Goal: Communication & Community: Answer question/provide support

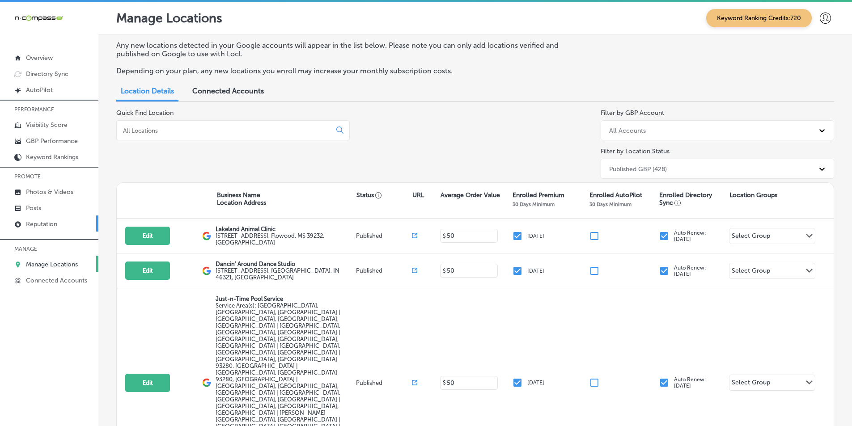
click at [71, 219] on link "Reputation" at bounding box center [49, 223] width 98 height 16
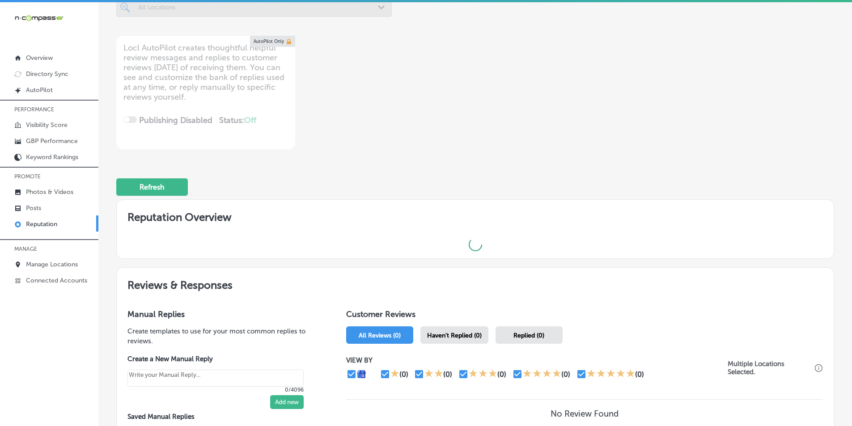
scroll to position [134, 0]
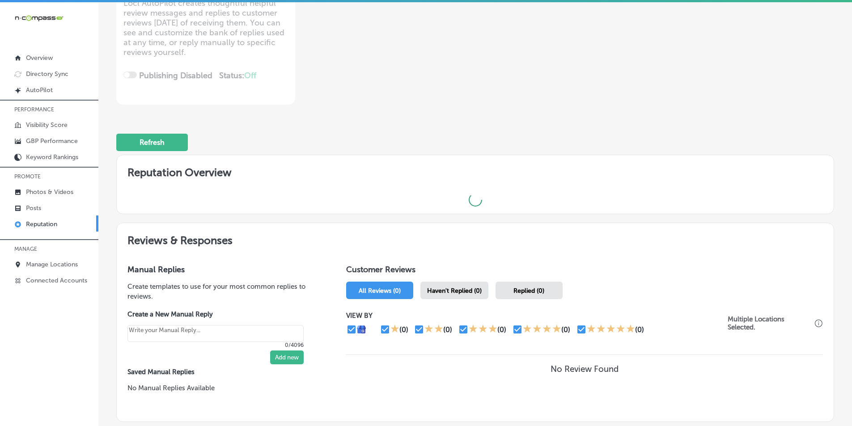
click at [440, 291] on span "Haven't Replied (0)" at bounding box center [454, 291] width 55 height 8
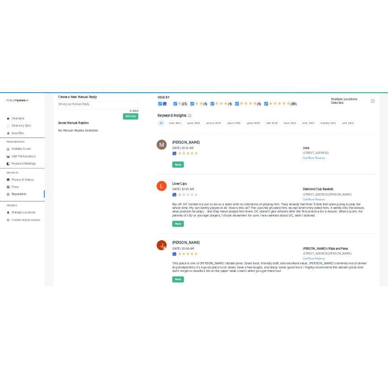
scroll to position [581, 0]
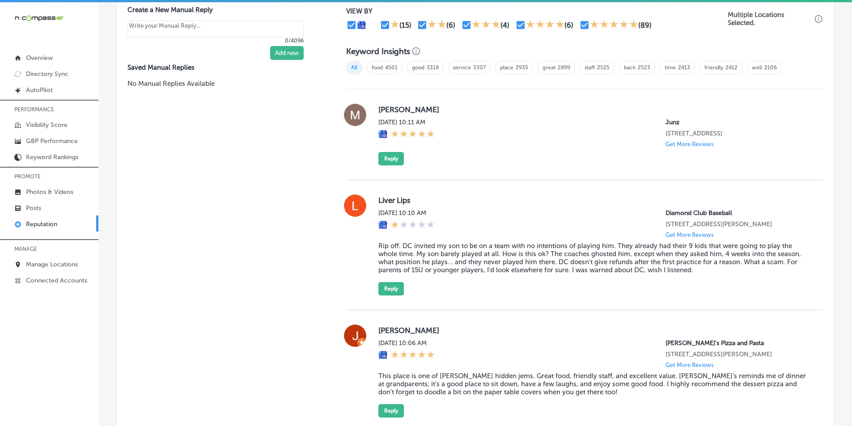
type textarea "x"
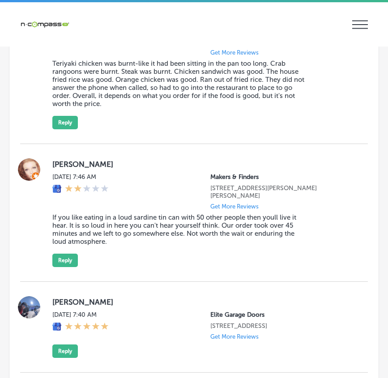
scroll to position [1922, 0]
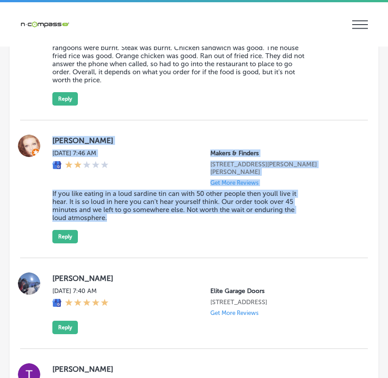
drag, startPoint x: 49, startPoint y: 162, endPoint x: 173, endPoint y: 242, distance: 147.4
click at [173, 243] on div "Mia maven Mon, Oct 6, 2025 7:46 AM Makers & Finders 75 S Valle Verde Dr #260 He…" at bounding box center [193, 189] width 347 height 109
copy div "Mia maven Mon, Oct 6, 2025 7:46 AM Makers & Finders 75 S Valle Verde Dr #260 He…"
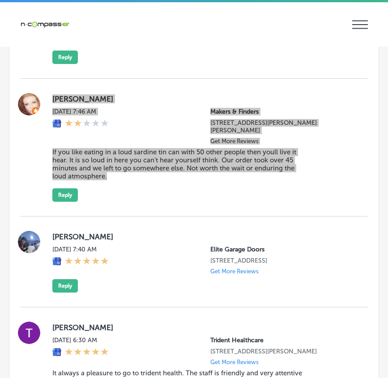
scroll to position [2011, 0]
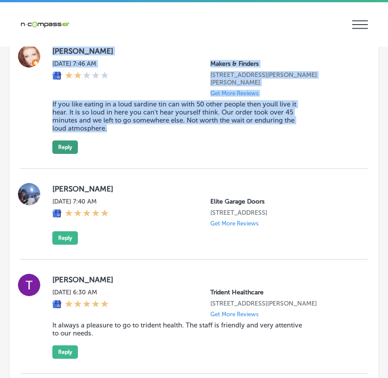
click at [62, 154] on button "Reply" at bounding box center [64, 146] width 25 height 13
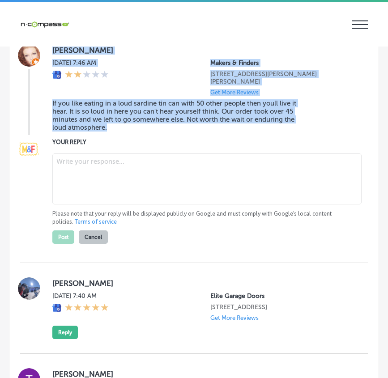
scroll to position [2011, 0]
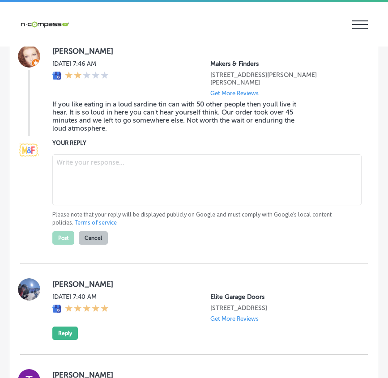
click at [76, 188] on textarea at bounding box center [206, 179] width 309 height 51
paste textarea "Hello [PERSON_NAME], We sincerely apologize for the experience you had at Maker…"
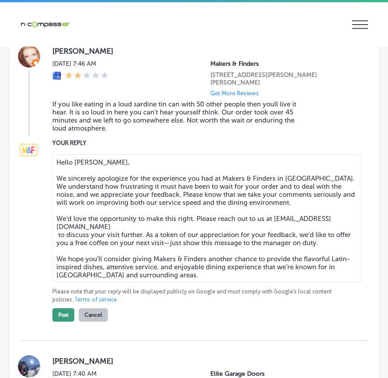
type textarea "Hello [PERSON_NAME], We sincerely apologize for the experience you had at Maker…"
click at [63, 321] on button "Post" at bounding box center [63, 314] width 22 height 13
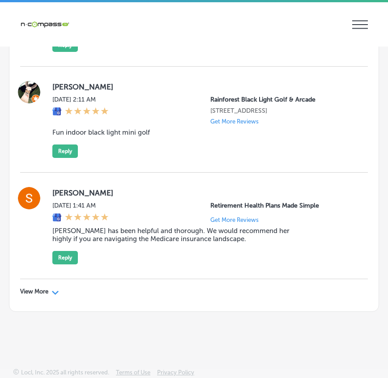
scroll to position [3124, 0]
click at [47, 289] on p "View More" at bounding box center [34, 291] width 28 height 7
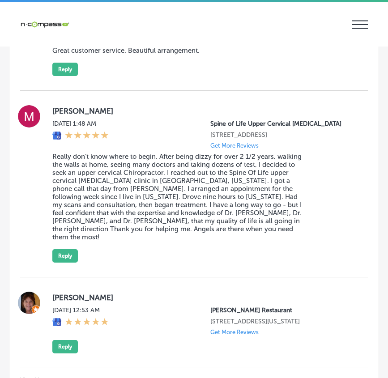
scroll to position [5583, 0]
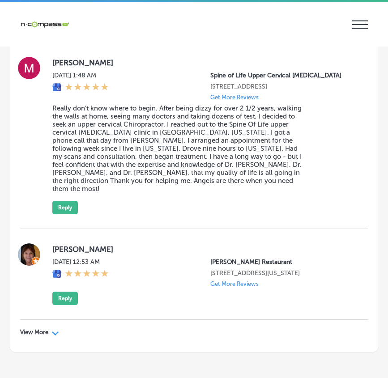
click at [56, 331] on icon "Path Created with Sketch." at bounding box center [55, 333] width 7 height 4
type textarea "x"
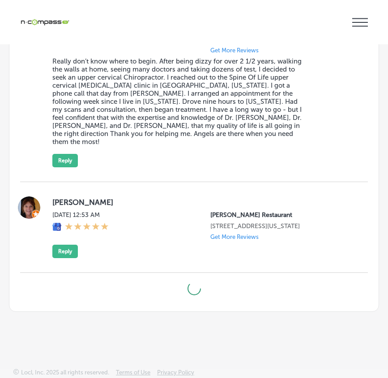
scroll to position [5628, 0]
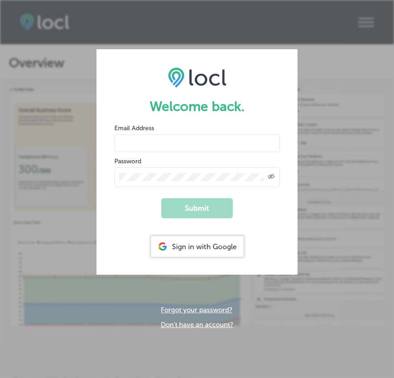
click at [194, 237] on div "Sign in with Google" at bounding box center [197, 246] width 93 height 21
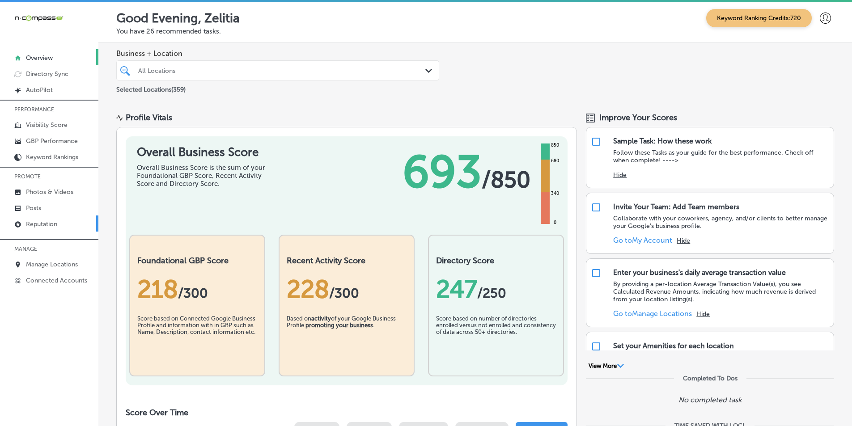
click at [49, 224] on p "Reputation" at bounding box center [41, 224] width 31 height 8
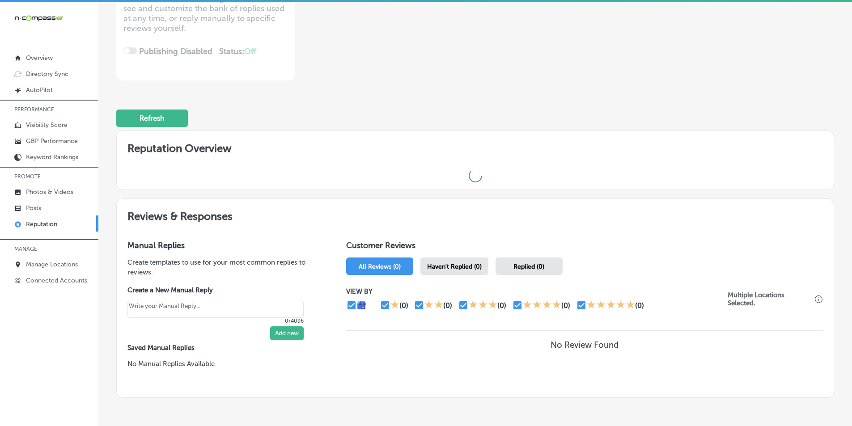
scroll to position [179, 0]
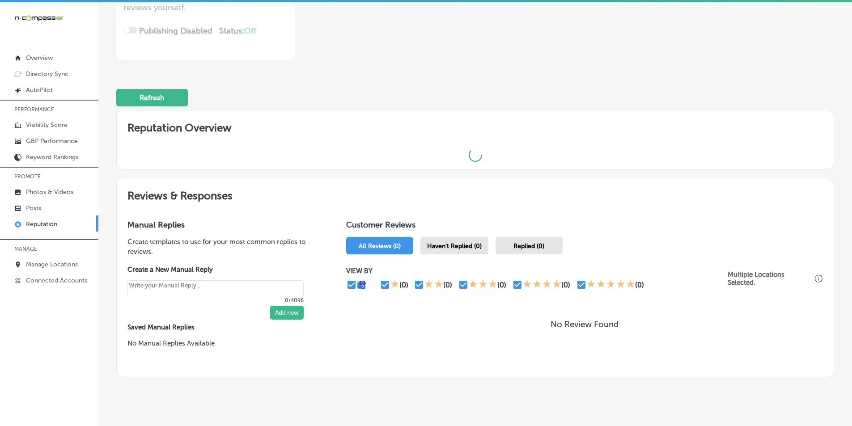
click at [394, 245] on span "Haven't Replied (0)" at bounding box center [454, 246] width 55 height 8
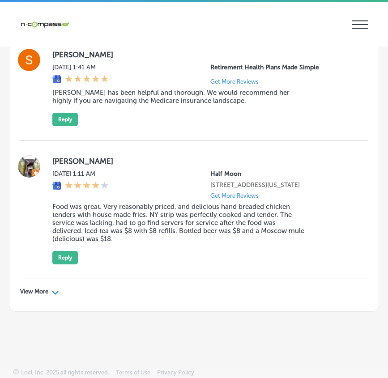
scroll to position [2, 0]
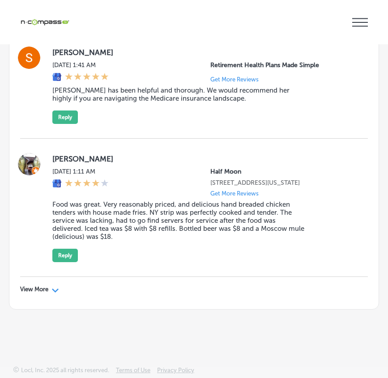
click at [53, 289] on polygon at bounding box center [55, 290] width 7 height 4
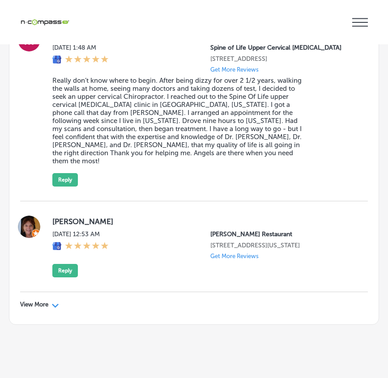
scroll to position [5760, 0]
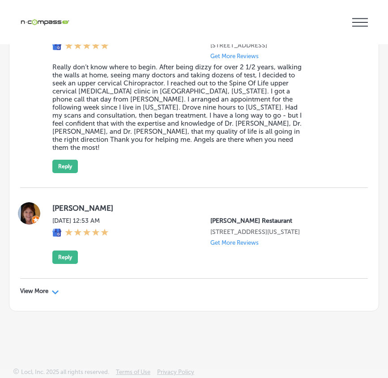
click at [54, 287] on div "Path Created with Sketch." at bounding box center [55, 290] width 7 height 7
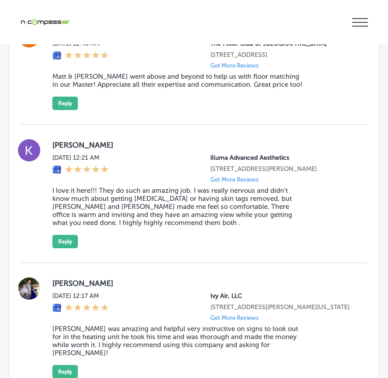
scroll to position [6029, 0]
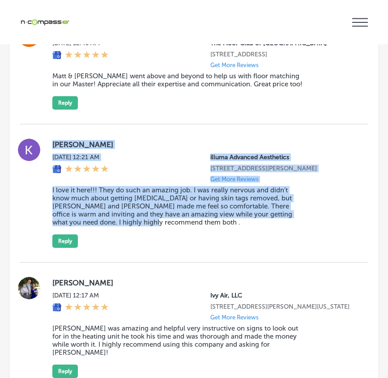
drag, startPoint x: 46, startPoint y: 135, endPoint x: 266, endPoint y: 226, distance: 238.3
click at [265, 228] on div "[PERSON_NAME] [DATE] 12:21 AM illuma Advanced Aesthetics [STREET_ADDRESS][PERSO…" at bounding box center [193, 193] width 347 height 138
copy div "[PERSON_NAME] [DATE] 12:21 AM illuma Advanced Aesthetics [STREET_ADDRESS][PERSO…"
click at [61, 239] on button "Reply" at bounding box center [64, 240] width 25 height 13
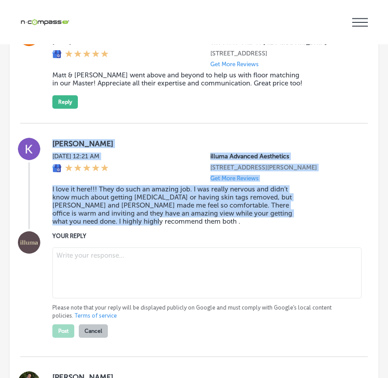
type textarea "x"
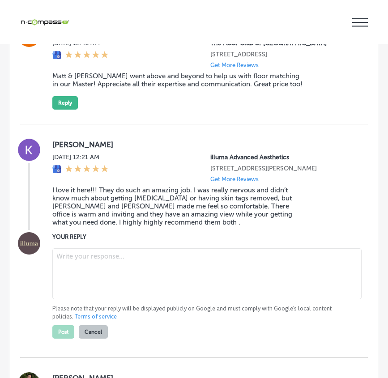
click at [76, 259] on textarea at bounding box center [206, 273] width 309 height 51
paste textarea "Thank you so much, [PERSON_NAME]! We’re thrilled you felt comfortable with [PER…"
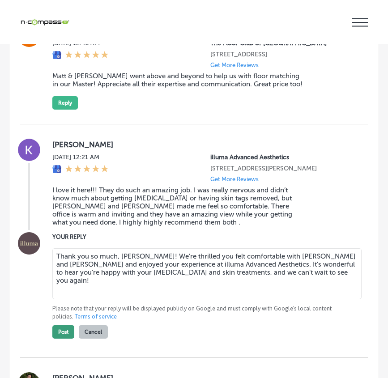
type textarea "Thank you so much, [PERSON_NAME]! We’re thrilled you felt comfortable with [PER…"
click at [67, 327] on button "Post" at bounding box center [63, 331] width 22 height 13
type textarea "x"
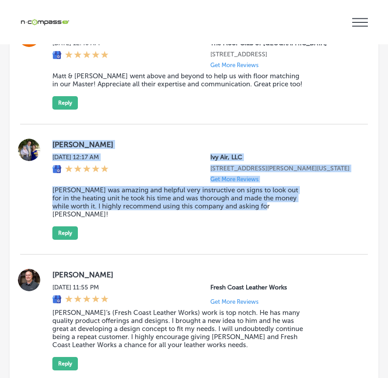
drag, startPoint x: 49, startPoint y: 136, endPoint x: 295, endPoint y: 240, distance: 267.2
click at [295, 240] on div "[PERSON_NAME] [DATE] 12:17 AM Ivy Air, LLC [STREET_ADDRESS][PERSON_NAME][US_STA…" at bounding box center [193, 189] width 347 height 130
copy div "[PERSON_NAME] [DATE] 12:17 AM Ivy Air, LLC [STREET_ADDRESS][PERSON_NAME][US_STA…"
click at [65, 227] on button "Reply" at bounding box center [64, 232] width 25 height 13
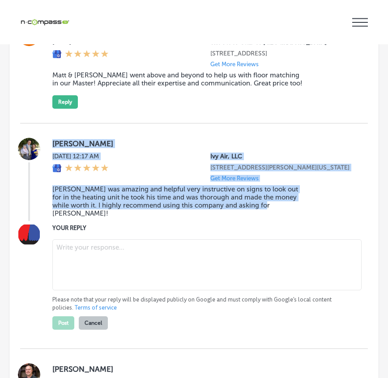
scroll to position [6027, 0]
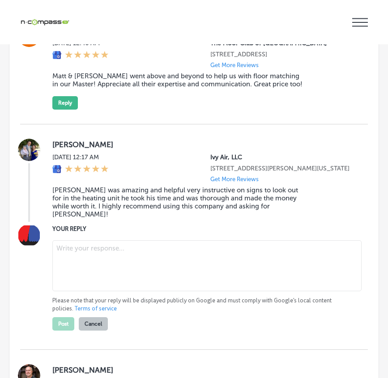
click at [82, 242] on textarea at bounding box center [206, 265] width 309 height 51
paste textarea "Thank you for the wonderful review, [PERSON_NAME]! We're thrilled to hear that …"
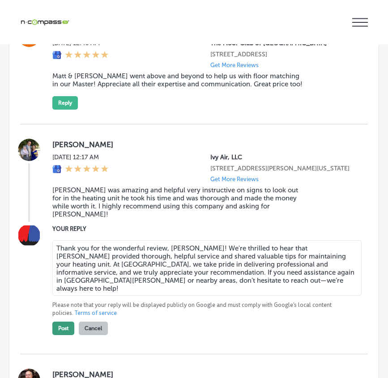
type textarea "Thank you for the wonderful review, [PERSON_NAME]! We're thrilled to hear that …"
click at [62, 324] on button "Post" at bounding box center [63, 327] width 22 height 13
type textarea "x"
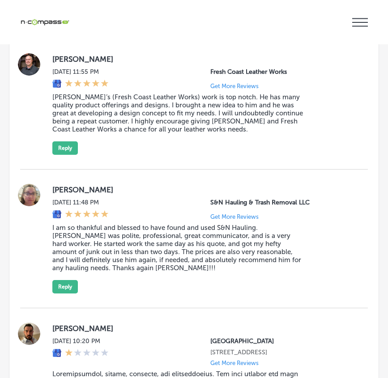
scroll to position [6116, 0]
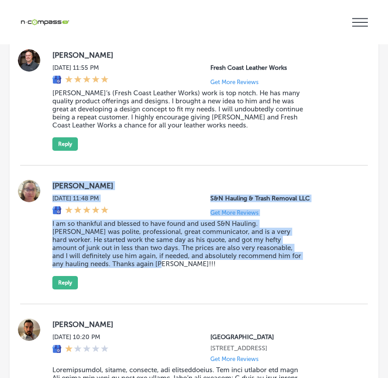
drag, startPoint x: 104, startPoint y: 207, endPoint x: 228, endPoint y: 271, distance: 139.5
click at [228, 271] on div "[PERSON_NAME] [DATE] 11:48 PM S&N Hauling & Trash Removal LLC Get More Reviews …" at bounding box center [193, 235] width 347 height 110
copy div "[PERSON_NAME] [DATE] 11:48 PM S&N Hauling & Trash Removal LLC Get More Reviews …"
click at [62, 280] on button "Reply" at bounding box center [64, 282] width 25 height 13
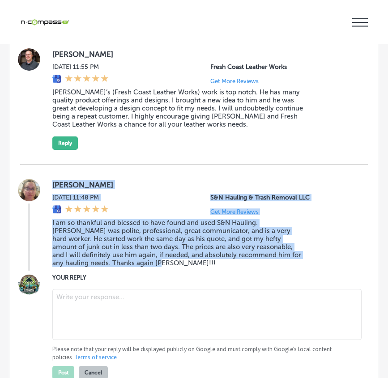
scroll to position [6115, 0]
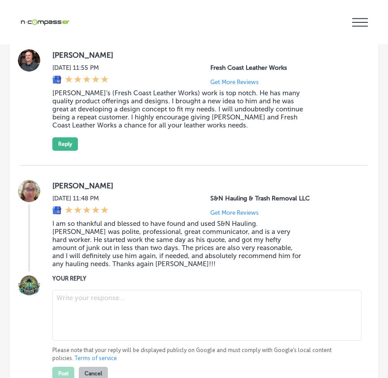
click at [92, 296] on textarea at bounding box center [206, 315] width 309 height 51
paste textarea "Thank you so much for your kind words, [PERSON_NAME]! We’re thrilled that S&N H…"
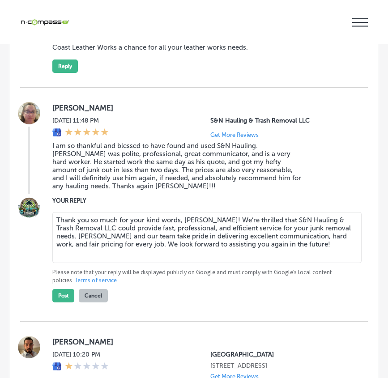
scroll to position [6205, 0]
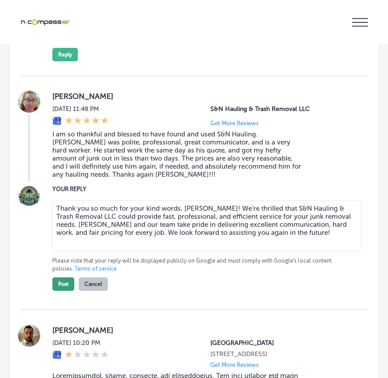
type textarea "Thank you so much for your kind words, [PERSON_NAME]! We’re thrilled that S&N H…"
click at [63, 279] on button "Post" at bounding box center [63, 283] width 22 height 13
type textarea "x"
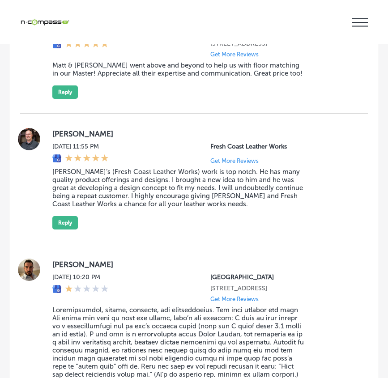
scroll to position [6026, 0]
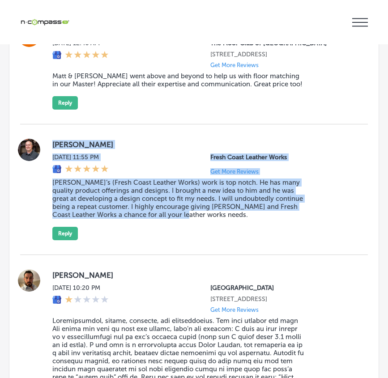
drag, startPoint x: 49, startPoint y: 137, endPoint x: 227, endPoint y: 225, distance: 198.1
click at [227, 225] on div "[PERSON_NAME] [DATE] 11:55 PM Fresh Coast Leather Works Get More Reviews [PERSO…" at bounding box center [193, 189] width 347 height 101
copy div "[PERSON_NAME] [DATE] 11:55 PM Fresh Coast Leather Works Get More Reviews [PERSO…"
click at [68, 229] on button "Reply" at bounding box center [64, 233] width 25 height 13
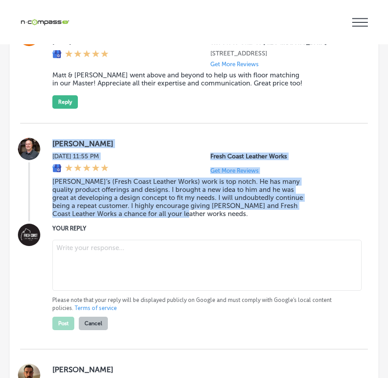
scroll to position [6025, 0]
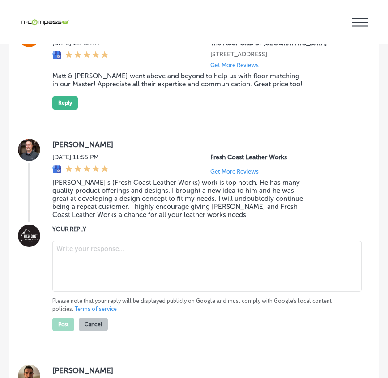
click at [160, 255] on textarea at bounding box center [206, 265] width 309 height 51
paste textarea "Thank you for the wonderful review, [PERSON_NAME]! We’re thrilled that you’re h…"
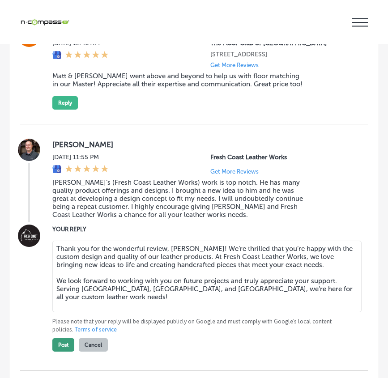
type textarea "Thank you for the wonderful review, [PERSON_NAME]! We’re thrilled that you’re h…"
click at [69, 342] on button "Post" at bounding box center [63, 344] width 22 height 13
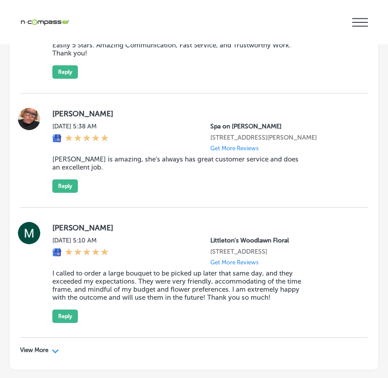
scroll to position [7706, 0]
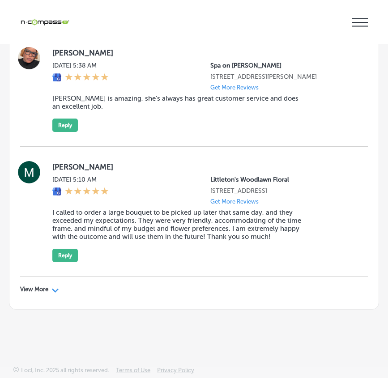
click at [54, 289] on polygon at bounding box center [55, 290] width 7 height 4
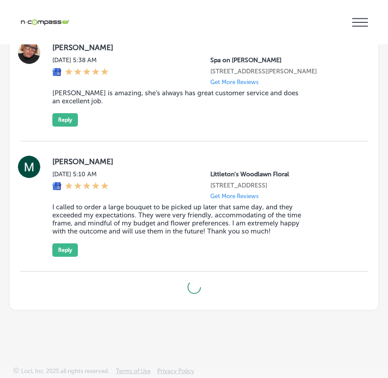
type textarea "x"
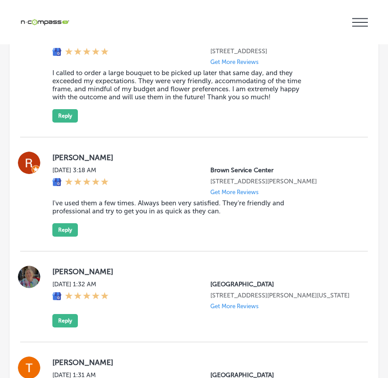
scroll to position [7885, 0]
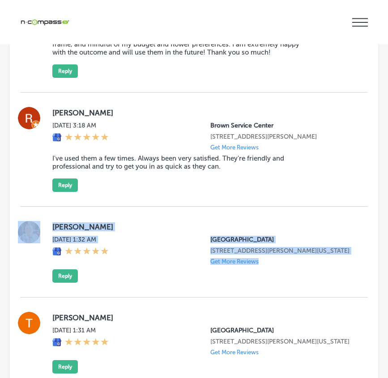
drag, startPoint x: 45, startPoint y: 225, endPoint x: 290, endPoint y: 303, distance: 257.4
click at [290, 297] on div "[PERSON_NAME] [DATE] 1:32 AM [GEOGRAPHIC_DATA] [STREET_ADDRESS][PERSON_NAME][US…" at bounding box center [193, 252] width 347 height 91
copy div "[PERSON_NAME] [DATE] 1:32 AM [GEOGRAPHIC_DATA] [STREET_ADDRESS][PERSON_NAME][US…"
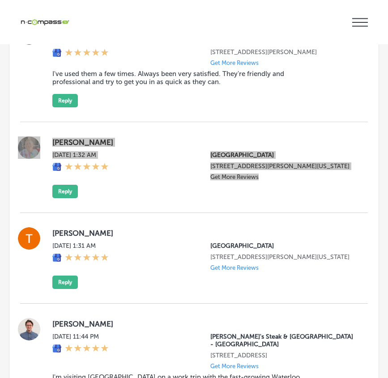
scroll to position [7974, 0]
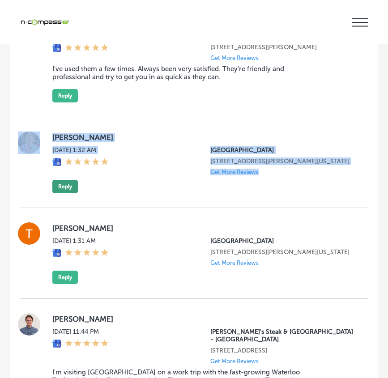
click at [65, 193] on button "Reply" at bounding box center [64, 186] width 25 height 13
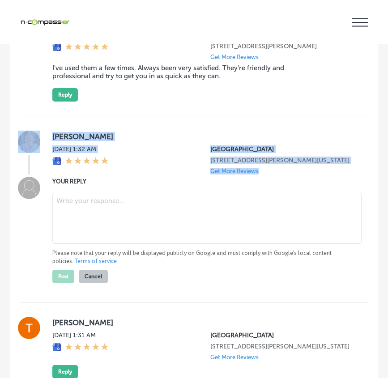
scroll to position [7973, 0]
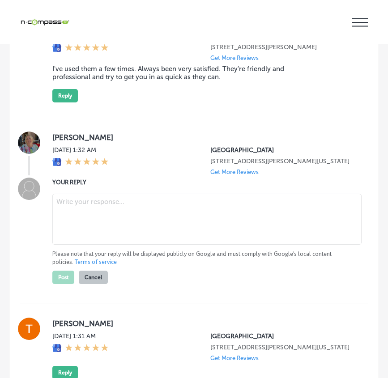
click at [79, 215] on textarea at bounding box center [206, 219] width 309 height 51
paste textarea "Hi [PERSON_NAME], Thank you for visiting [GEOGRAPHIC_DATA]! We hope you enjoyed…"
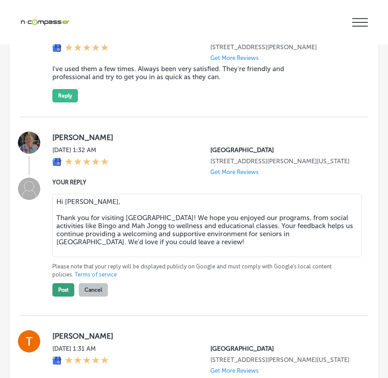
type textarea "Hi [PERSON_NAME], Thank you for visiting [GEOGRAPHIC_DATA]! We hope you enjoyed…"
click at [62, 296] on button "Post" at bounding box center [63, 289] width 22 height 13
type textarea "x"
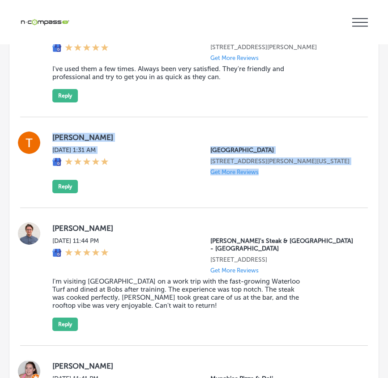
drag, startPoint x: 51, startPoint y: 134, endPoint x: 290, endPoint y: 218, distance: 252.9
click at [290, 208] on div "[PERSON_NAME][DATE] 1:31 AM [GEOGRAPHIC_DATA] [STREET_ADDRESS][PERSON_NAME][US_…" at bounding box center [193, 162] width 347 height 91
copy div "[PERSON_NAME][DATE] 1:31 AM [GEOGRAPHIC_DATA] [STREET_ADDRESS][PERSON_NAME][US_…"
click at [63, 193] on button "Reply" at bounding box center [64, 186] width 25 height 13
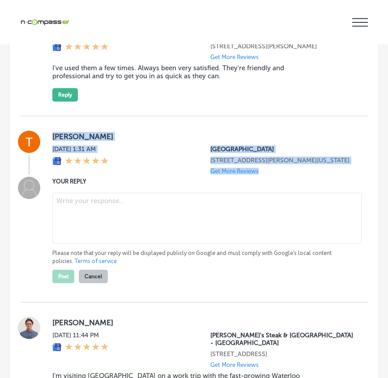
scroll to position [7972, 0]
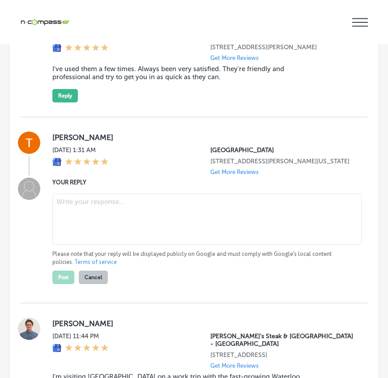
click at [99, 217] on textarea at bounding box center [206, 219] width 309 height 51
paste textarea "Hi [PERSON_NAME], Thank you for visiting [GEOGRAPHIC_DATA]! We hope you enjoyed…"
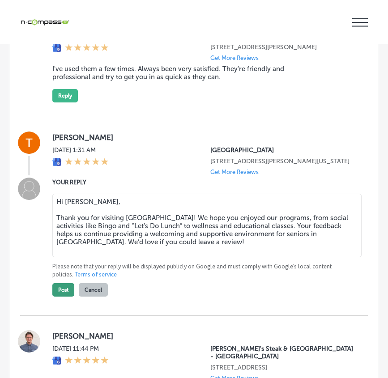
type textarea "Hi [PERSON_NAME], Thank you for visiting [GEOGRAPHIC_DATA]! We hope you enjoyed…"
drag, startPoint x: 65, startPoint y: 300, endPoint x: 84, endPoint y: 301, distance: 19.2
click at [65, 296] on button "Post" at bounding box center [63, 289] width 22 height 13
type textarea "x"
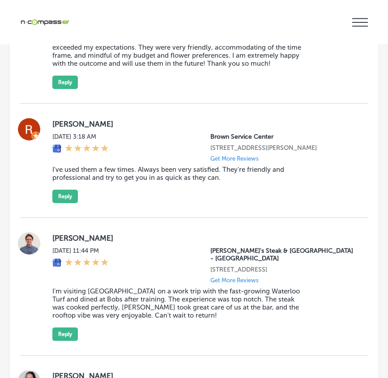
scroll to position [7838, 0]
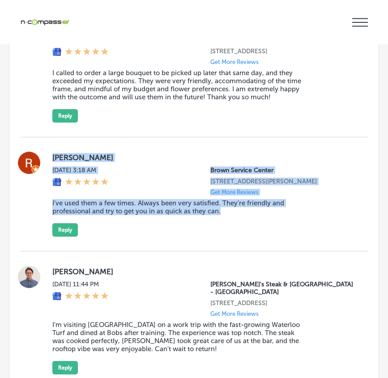
drag, startPoint x: 45, startPoint y: 152, endPoint x: 299, endPoint y: 240, distance: 268.5
click at [299, 240] on div "[PERSON_NAME] [DATE] 3:18 AM Brown Service Center [STREET_ADDRESS][PERSON_NAME]…" at bounding box center [193, 194] width 347 height 114
copy div "[PERSON_NAME] [DATE] 3:18 AM Brown Service Center [STREET_ADDRESS][PERSON_NAME]…"
click at [67, 234] on button "Reply" at bounding box center [64, 229] width 25 height 13
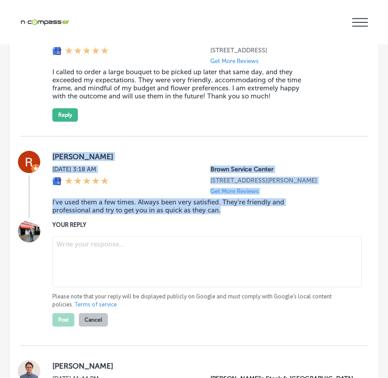
scroll to position [7837, 0]
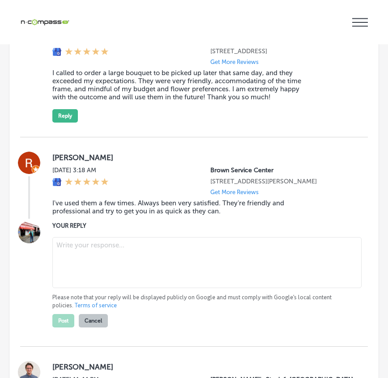
click at [84, 257] on textarea at bounding box center [206, 262] width 309 height 51
paste textarea "Thank you, [PERSON_NAME], for sharing your experience! We’re so glad to hear th…"
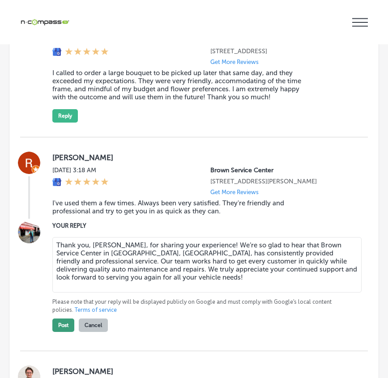
type textarea "Thank you, [PERSON_NAME], for sharing your experience! We’re so glad to hear th…"
click at [66, 326] on button "Post" at bounding box center [63, 324] width 22 height 13
type textarea "x"
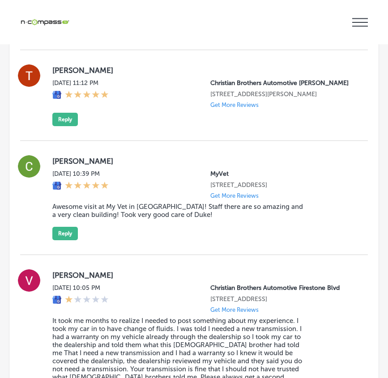
scroll to position [8195, 0]
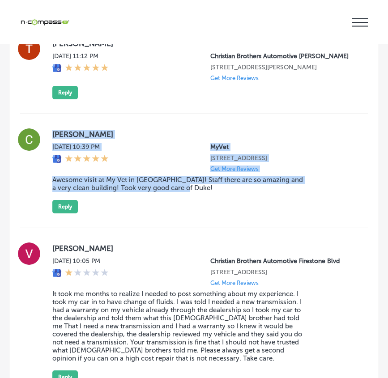
drag, startPoint x: 117, startPoint y: 174, endPoint x: 242, endPoint y: 219, distance: 133.5
click at [242, 213] on div "[PERSON_NAME][DATE] 10:39 PM MyVet [STREET_ADDRESS] Get More Reviews Awesome vi…" at bounding box center [193, 170] width 347 height 85
copy div "[PERSON_NAME][DATE] 10:39 PM MyVet [STREET_ADDRESS] Get More Reviews Awesome vi…"
click at [67, 213] on button "Reply" at bounding box center [64, 206] width 25 height 13
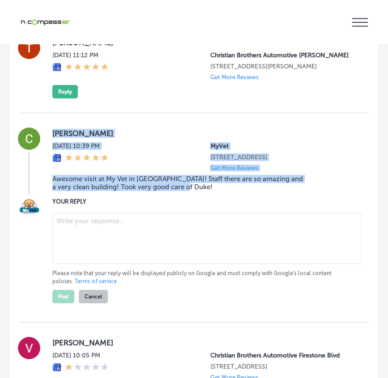
scroll to position [8194, 0]
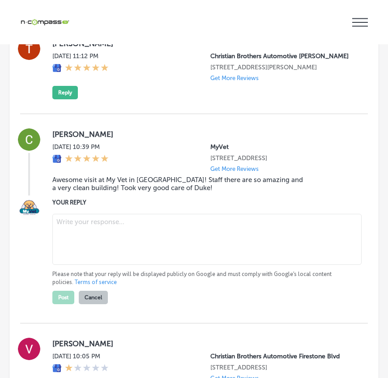
click at [89, 239] on textarea at bounding box center [206, 239] width 309 height 51
paste textarea "Thank you for the wonderful review, [PERSON_NAME]! We’re thrilled to hear that …"
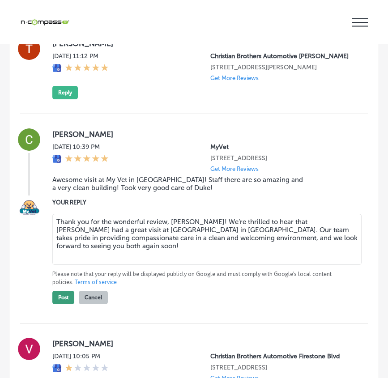
type textarea "Thank you for the wonderful review, [PERSON_NAME]! We’re thrilled to hear that …"
click at [65, 304] on button "Post" at bounding box center [63, 297] width 22 height 13
type textarea "x"
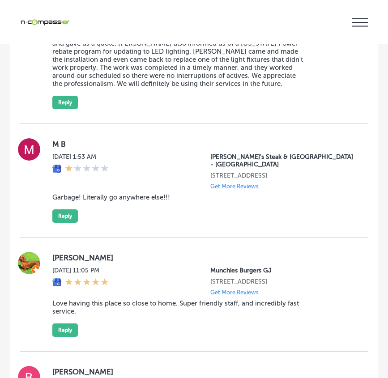
scroll to position [9580, 0]
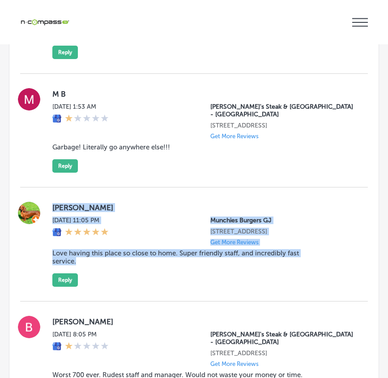
drag, startPoint x: 51, startPoint y: 191, endPoint x: 266, endPoint y: 261, distance: 225.7
click at [266, 261] on div "[PERSON_NAME][DATE] 11:05 PM Munchies Burgers GJ [STREET_ADDRESS] Get More Revi…" at bounding box center [193, 244] width 347 height 85
copy div "[PERSON_NAME][DATE] 11:05 PM Munchies Burgers GJ [STREET_ADDRESS] Get More Revi…"
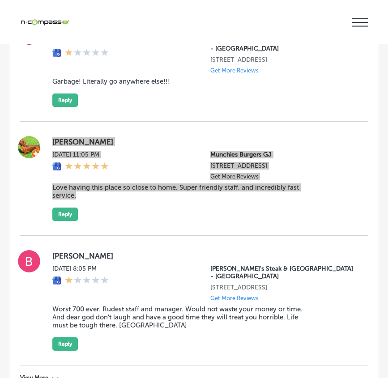
scroll to position [9669, 0]
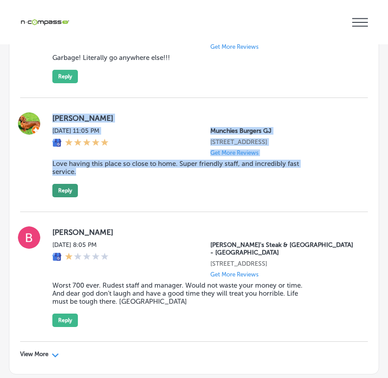
click at [71, 184] on button "Reply" at bounding box center [64, 190] width 25 height 13
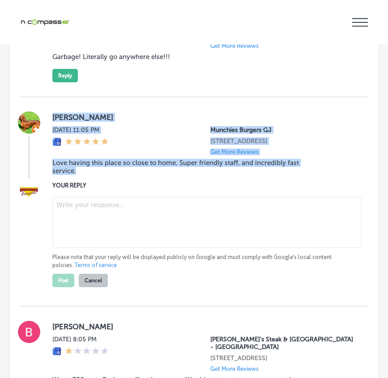
scroll to position [9668, 0]
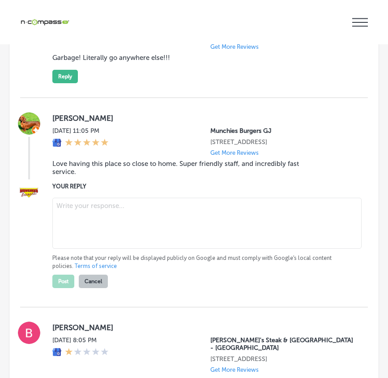
click at [86, 201] on textarea at bounding box center [206, 223] width 309 height 51
paste textarea "Hi [PERSON_NAME], thank you for sharing your experience! We’re thrilled to hear…"
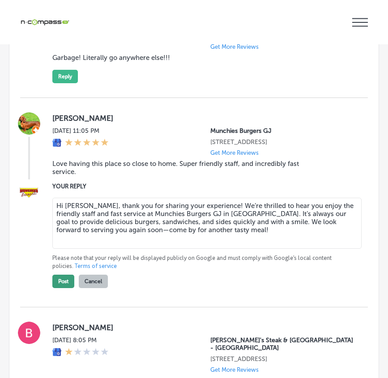
type textarea "Hi [PERSON_NAME], thank you for sharing your experience! We’re thrilled to hear…"
click at [62, 274] on button "Post" at bounding box center [63, 280] width 22 height 13
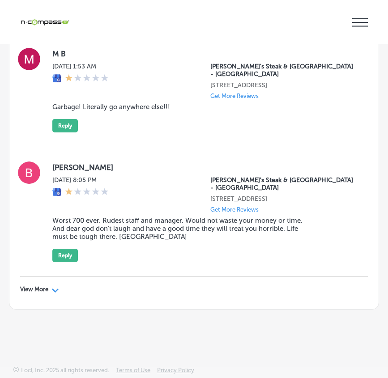
scroll to position [9600, 0]
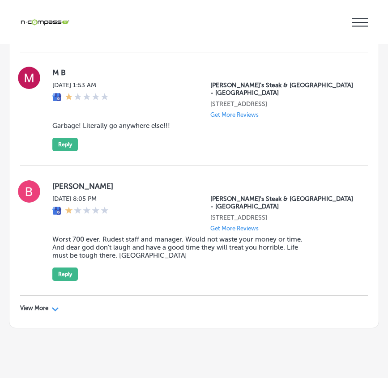
click at [54, 307] on polygon at bounding box center [55, 309] width 7 height 4
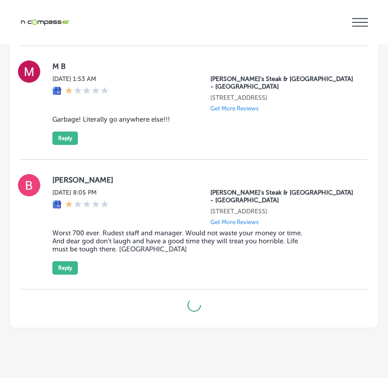
type textarea "x"
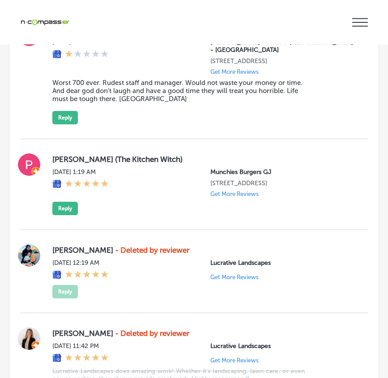
scroll to position [9757, 0]
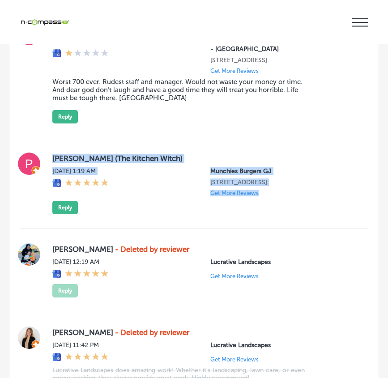
drag, startPoint x: 102, startPoint y: 165, endPoint x: 254, endPoint y: 194, distance: 155.1
click at [255, 194] on div "[PERSON_NAME] (The Kitchen Witch) [DATE] 1:19 AM Munchies Burgers GJ [STREET_AD…" at bounding box center [193, 183] width 347 height 62
copy div "[PERSON_NAME] (The Kitchen Witch) [DATE] 1:19 AM Munchies Burgers GJ [STREET_AD…"
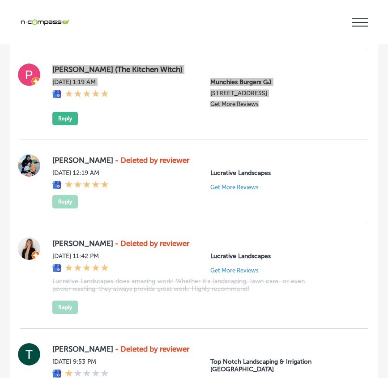
scroll to position [9802, 0]
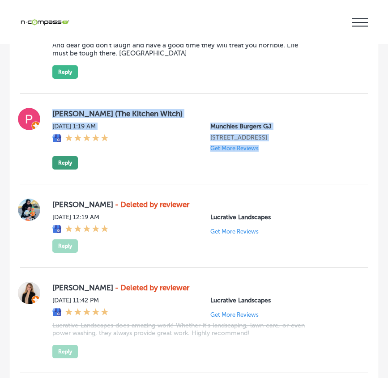
click at [65, 156] on button "Reply" at bounding box center [64, 162] width 25 height 13
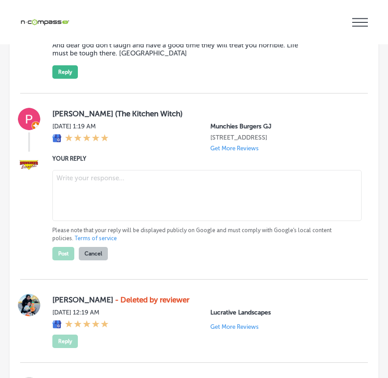
click at [75, 170] on textarea at bounding box center [206, 195] width 309 height 51
paste textarea "Hi [PERSON_NAME], thank you for your review! We appreciate you taking the time …"
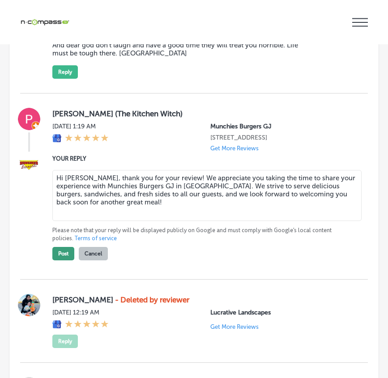
type textarea "Hi [PERSON_NAME], thank you for your review! We appreciate you taking the time …"
drag, startPoint x: 57, startPoint y: 230, endPoint x: 80, endPoint y: 226, distance: 23.5
click at [58, 247] on button "Post" at bounding box center [63, 253] width 22 height 13
type textarea "x"
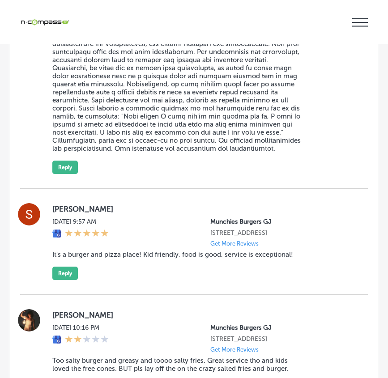
scroll to position [10249, 0]
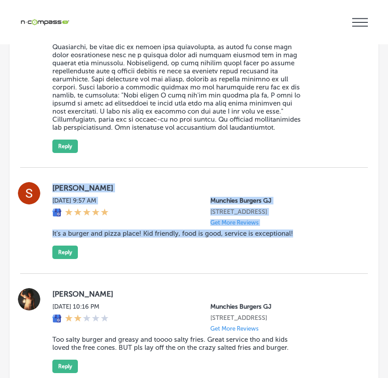
drag, startPoint x: 50, startPoint y: 158, endPoint x: 315, endPoint y: 234, distance: 275.6
click at [315, 234] on div "[PERSON_NAME][DATE] 9:57 AM Munchies Burgers GJ [STREET_ADDRESS] Get More Revie…" at bounding box center [193, 221] width 347 height 106
click at [59, 245] on button "Reply" at bounding box center [64, 251] width 25 height 13
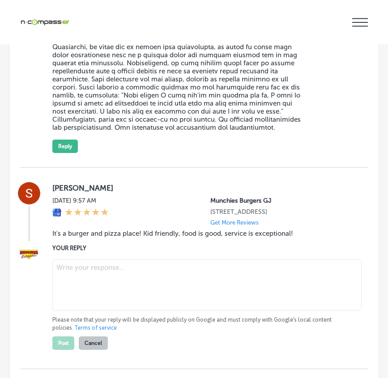
click at [77, 259] on textarea at bounding box center [206, 284] width 309 height 51
paste textarea "Hi [PERSON_NAME], thank you for sharing your experience! We’re glad you and you…"
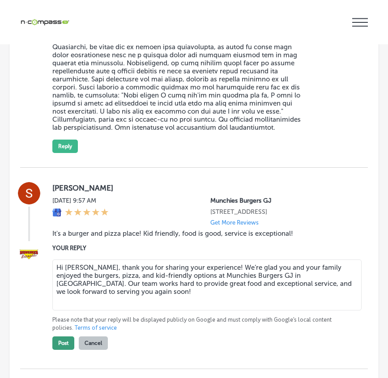
type textarea "Hi [PERSON_NAME], thank you for sharing your experience! We’re glad you and you…"
drag, startPoint x: 60, startPoint y: 315, endPoint x: 69, endPoint y: 314, distance: 9.0
click at [61, 336] on button "Post" at bounding box center [63, 342] width 22 height 13
type textarea "x"
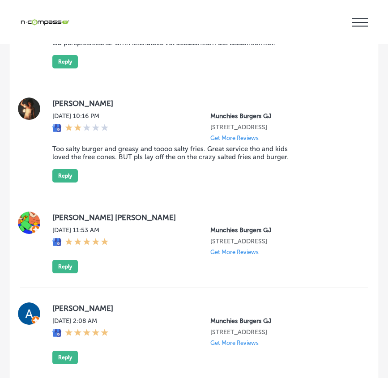
scroll to position [10339, 0]
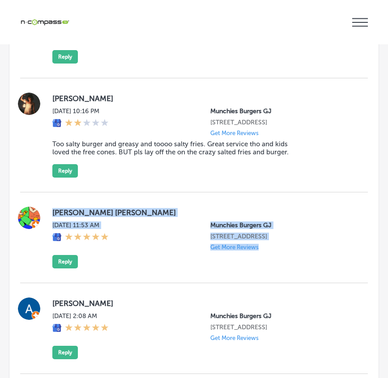
drag, startPoint x: 89, startPoint y: 207, endPoint x: 280, endPoint y: 245, distance: 194.9
click at [280, 245] on div "[PERSON_NAME] [PERSON_NAME] [DATE] 11:53 AM Munchies Burgers GJ [STREET_ADDRESS…" at bounding box center [193, 237] width 347 height 91
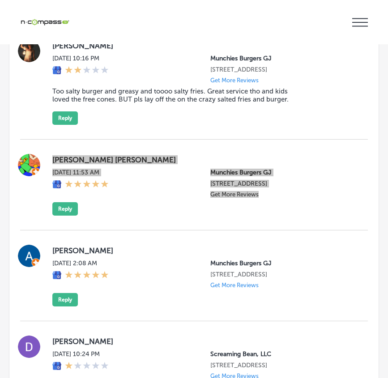
scroll to position [10383, 0]
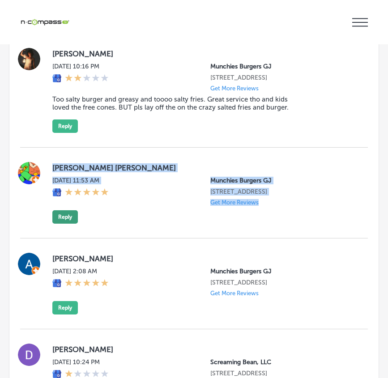
click at [60, 210] on button "Reply" at bounding box center [64, 216] width 25 height 13
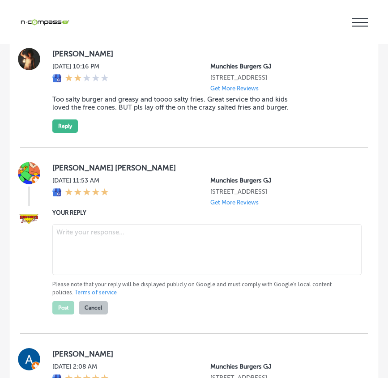
click at [78, 224] on textarea at bounding box center [206, 249] width 309 height 51
paste textarea "Hi [PERSON_NAME], thank you for taking the time to leave a review! We’re deligh…"
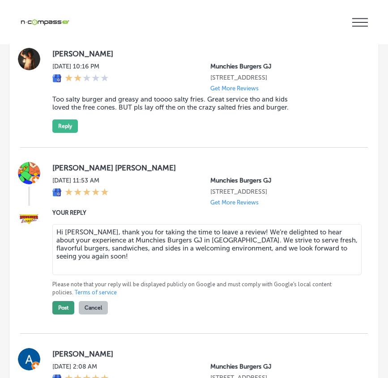
type textarea "Hi [PERSON_NAME], thank you for taking the time to leave a review! We’re deligh…"
click at [66, 301] on button "Post" at bounding box center [63, 307] width 22 height 13
type textarea "x"
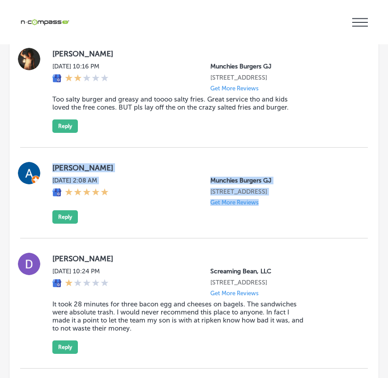
drag, startPoint x: 93, startPoint y: 150, endPoint x: 277, endPoint y: 197, distance: 189.2
click at [277, 197] on div "[PERSON_NAME] [DATE] 2:08 AM Munchies Burgers GJ [STREET_ADDRESS] Get More Revi…" at bounding box center [193, 193] width 347 height 91
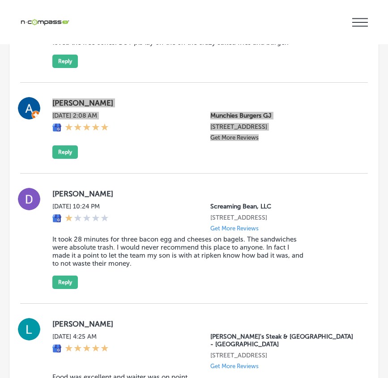
scroll to position [10428, 0]
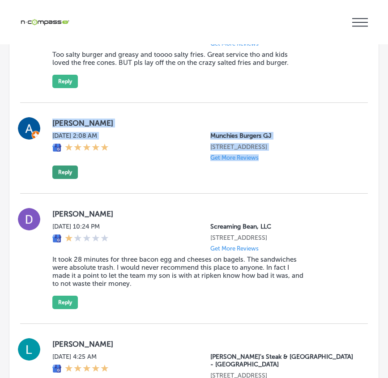
click at [63, 165] on button "Reply" at bounding box center [64, 171] width 25 height 13
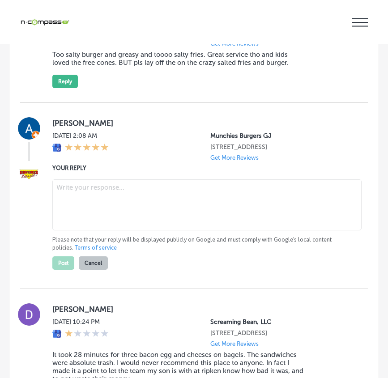
click at [99, 179] on textarea at bounding box center [206, 204] width 309 height 51
paste textarea "Hi [PERSON_NAME], thank you for your kind words! We’re thrilled to hear you enj…"
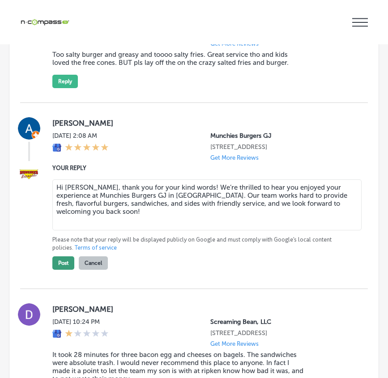
type textarea "Hi [PERSON_NAME], thank you for your kind words! We’re thrilled to hear you enj…"
click at [64, 256] on button "Post" at bounding box center [63, 262] width 22 height 13
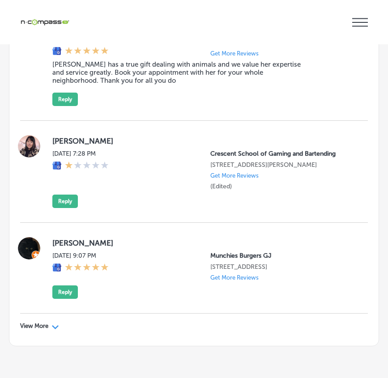
scroll to position [11559, 0]
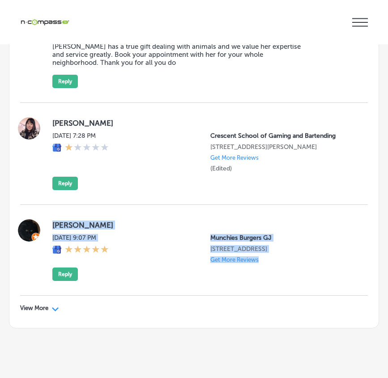
drag, startPoint x: 53, startPoint y: 202, endPoint x: 268, endPoint y: 258, distance: 222.1
click at [268, 258] on div "[PERSON_NAME][DATE] 9:07 PM Munchies Burgers GJ [STREET_ADDRESS] Get More Revie…" at bounding box center [202, 250] width 301 height 62
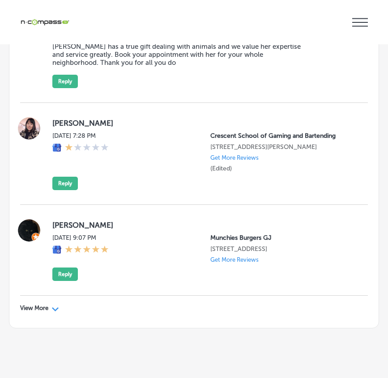
click at [54, 304] on div "Path Created with Sketch." at bounding box center [55, 307] width 7 height 7
type textarea "x"
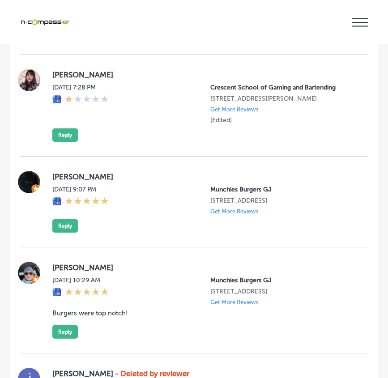
scroll to position [11649, 0]
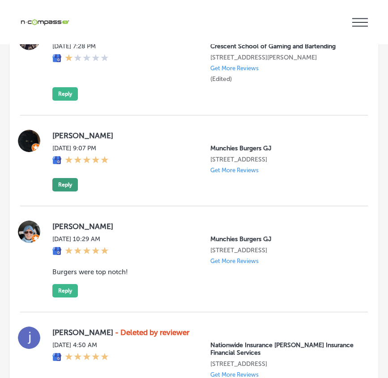
click at [63, 178] on button "Reply" at bounding box center [64, 184] width 25 height 13
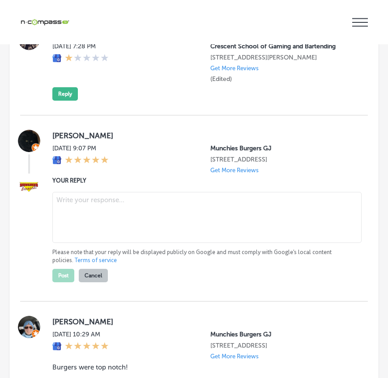
click at [72, 192] on textarea at bounding box center [206, 217] width 309 height 51
paste textarea "Hi [PERSON_NAME], thank you for leaving a review! We’re glad you enjoyed your v…"
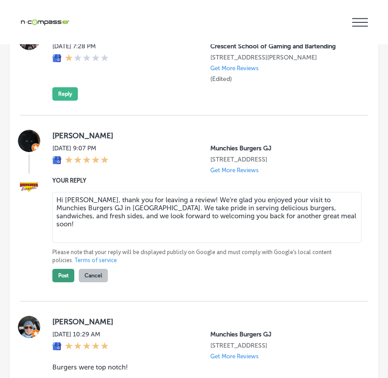
type textarea "Hi [PERSON_NAME], thank you for leaving a review! We’re glad you enjoyed your v…"
drag, startPoint x: 65, startPoint y: 256, endPoint x: 70, endPoint y: 254, distance: 5.2
click at [65, 269] on button "Post" at bounding box center [63, 275] width 22 height 13
type textarea "x"
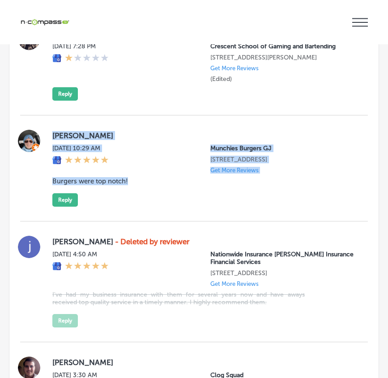
drag, startPoint x: 77, startPoint y: 133, endPoint x: 211, endPoint y: 177, distance: 140.2
click at [211, 177] on div "[PERSON_NAME][DATE] 10:29 AM Munchies Burgers GJ [STREET_ADDRESS] Get More Revi…" at bounding box center [193, 168] width 347 height 106
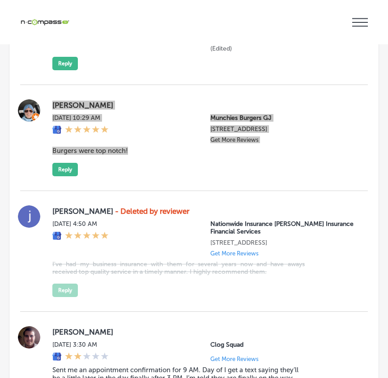
scroll to position [11627, 0]
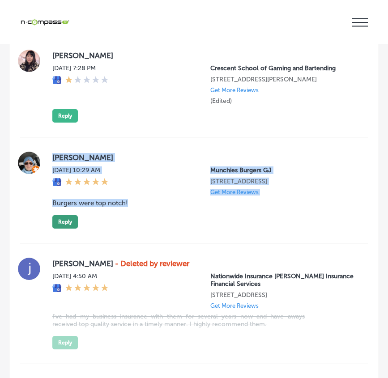
click at [69, 215] on button "Reply" at bounding box center [64, 221] width 25 height 13
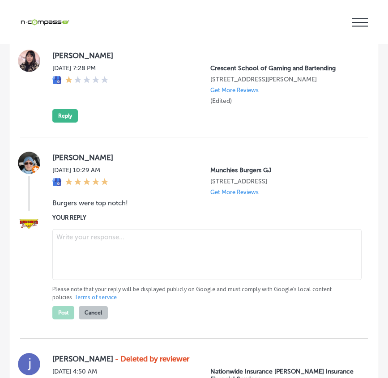
click at [89, 229] on textarea at bounding box center [206, 254] width 309 height 51
paste textarea "Hi [PERSON_NAME], thank you for your kind words! We’re so glad you enjoyed the …"
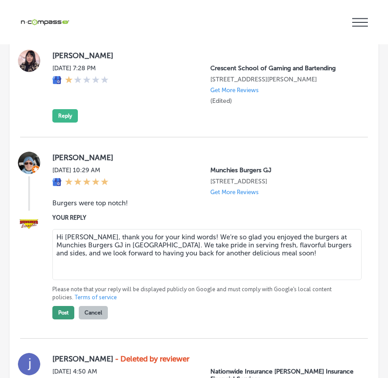
type textarea "Hi [PERSON_NAME], thank you for your kind words! We’re so glad you enjoyed the …"
click at [63, 306] on button "Post" at bounding box center [63, 312] width 22 height 13
type textarea "x"
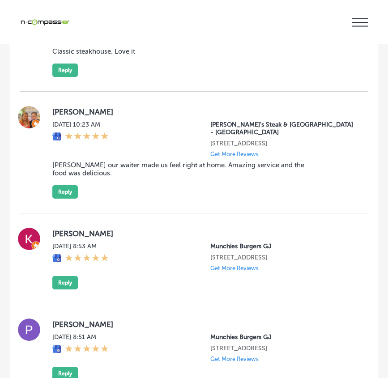
scroll to position [12208, 0]
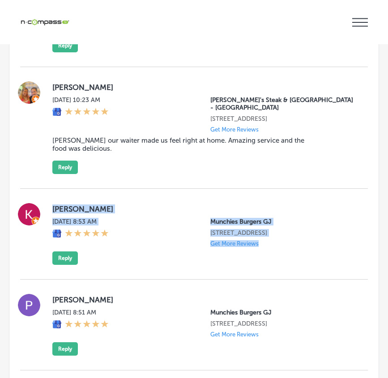
drag, startPoint x: 78, startPoint y: 186, endPoint x: 309, endPoint y: 233, distance: 236.4
click at [309, 233] on div "[PERSON_NAME][DATE] 8:53 AM Munchies Burgers GJ [STREET_ADDRESS] Get More Revie…" at bounding box center [193, 234] width 347 height 91
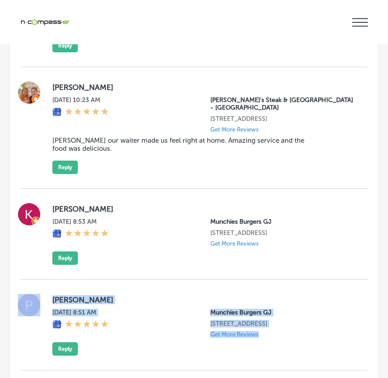
drag, startPoint x: 146, startPoint y: 288, endPoint x: 285, endPoint y: 316, distance: 142.2
click at [287, 314] on div "[PERSON_NAME][DATE] 8:51 AM Munchies Burgers GJ [STREET_ADDRESS] Get More Revie…" at bounding box center [193, 324] width 347 height 91
click at [67, 251] on button "Reply" at bounding box center [64, 257] width 25 height 13
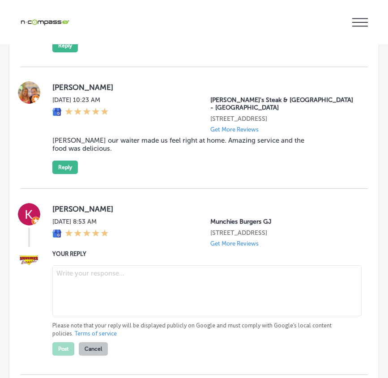
click at [73, 265] on textarea at bounding box center [206, 290] width 309 height 51
paste textarea "Hi [PERSON_NAME], thank you for taking the time to leave a review! We’re thrill…"
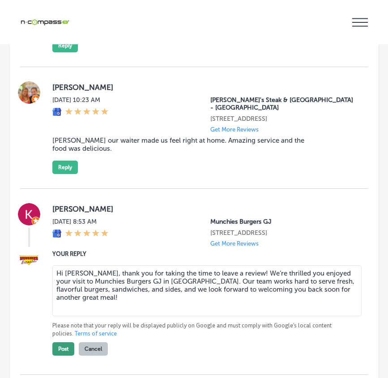
type textarea "Hi [PERSON_NAME], thank you for taking the time to leave a review! We’re thrill…"
click at [64, 342] on button "Post" at bounding box center [63, 348] width 22 height 13
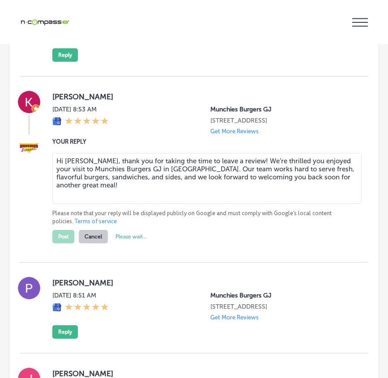
scroll to position [12342, 0]
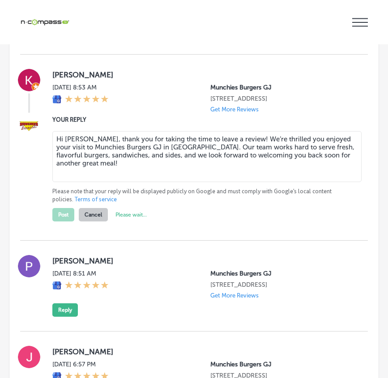
type textarea "x"
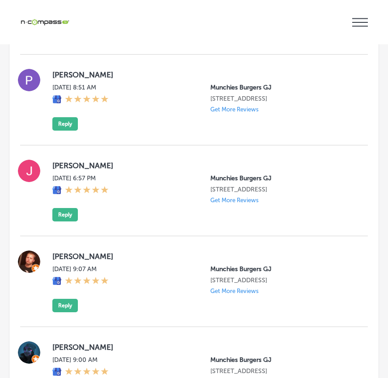
scroll to position [12156, 0]
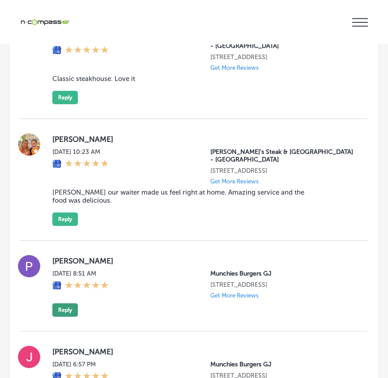
click at [60, 303] on button "Reply" at bounding box center [64, 309] width 25 height 13
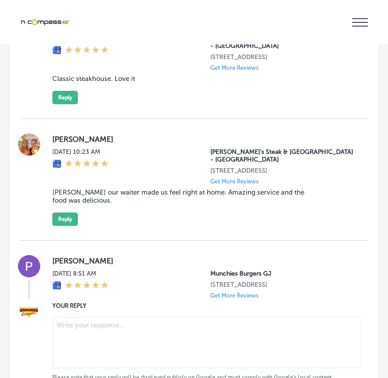
click at [81, 317] on textarea at bounding box center [206, 342] width 309 height 51
paste textarea "Hi [PERSON_NAME], thank you for leaving a review! We’re delighted to hear about…"
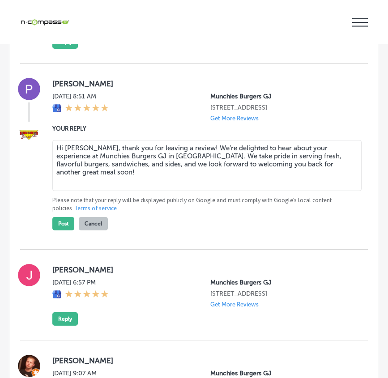
scroll to position [12335, 0]
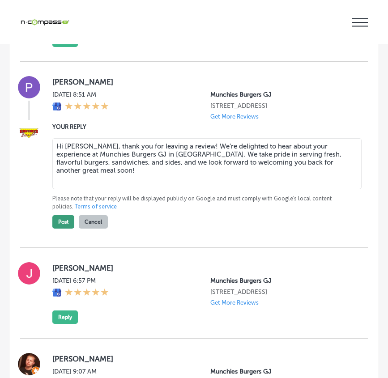
type textarea "Hi [PERSON_NAME], thank you for leaving a review! We’re delighted to hear about…"
click at [66, 215] on button "Post" at bounding box center [63, 221] width 22 height 13
type textarea "x"
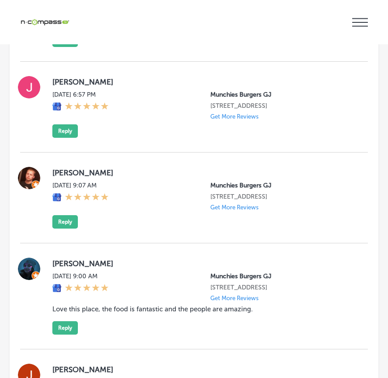
scroll to position [12149, 0]
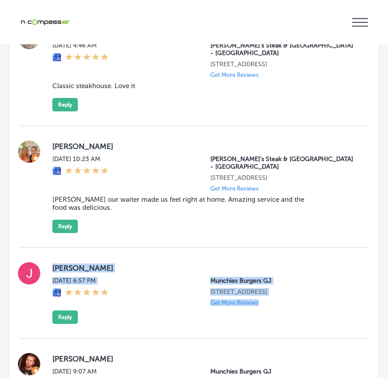
drag, startPoint x: 51, startPoint y: 225, endPoint x: 274, endPoint y: 274, distance: 228.2
click at [274, 274] on div "[PERSON_NAME][DATE] 6:57 PM Munchies Burgers GJ [STREET_ADDRESS] Get More Revie…" at bounding box center [193, 293] width 347 height 91
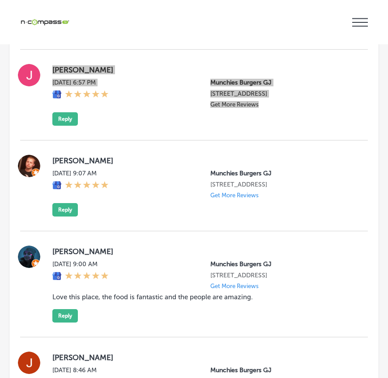
scroll to position [12323, 0]
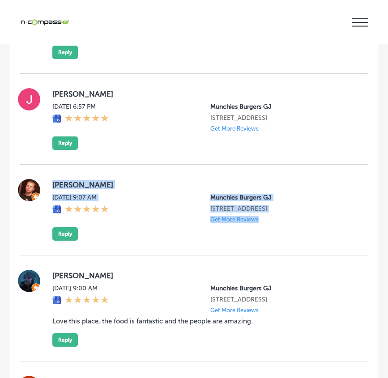
drag, startPoint x: 51, startPoint y: 143, endPoint x: 291, endPoint y: 201, distance: 247.7
click at [291, 201] on div "[PERSON_NAME] [DATE] 9:07 AM Munchies Burgers GJ [STREET_ADDRESS] Get More Revi…" at bounding box center [193, 209] width 347 height 91
click at [62, 227] on button "Reply" at bounding box center [64, 233] width 25 height 13
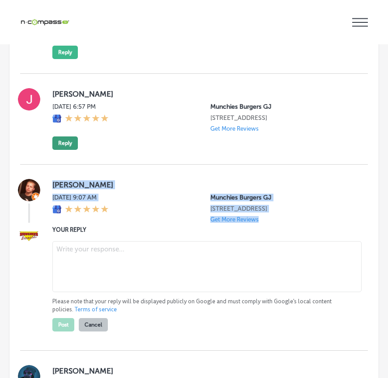
click at [69, 136] on button "Reply" at bounding box center [64, 142] width 25 height 13
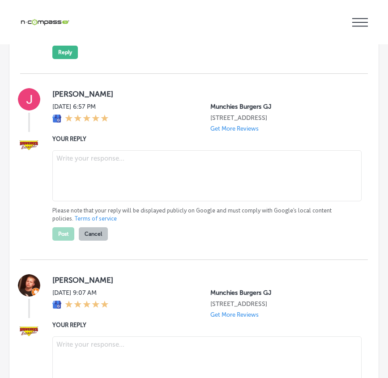
click at [77, 150] on textarea at bounding box center [206, 175] width 309 height 51
paste textarea "Hi [PERSON_NAME], thank you for sharing your experience! We’re glad you enjoyed…"
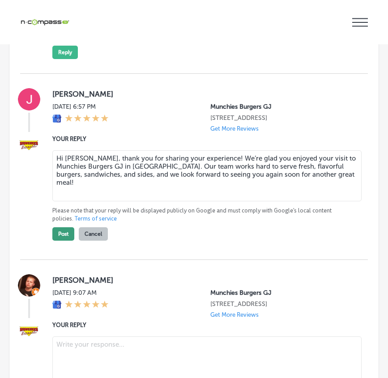
type textarea "Hi [PERSON_NAME], thank you for sharing your experience! We’re glad you enjoyed…"
click at [63, 227] on button "Post" at bounding box center [63, 233] width 22 height 13
type textarea "x"
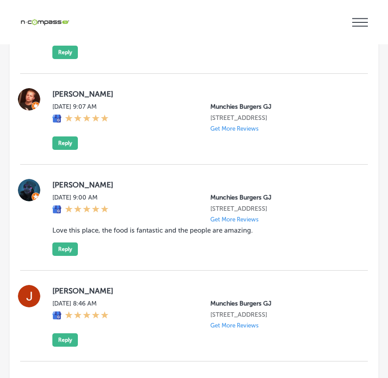
scroll to position [12137, 0]
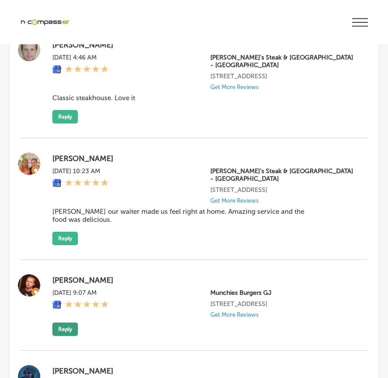
click at [67, 322] on button "Reply" at bounding box center [64, 328] width 25 height 13
click at [87, 336] on textarea at bounding box center [206, 361] width 309 height 51
paste textarea "Hi [PERSON_NAME], thank you for leaving a review! We’re thrilled you enjoyed yo…"
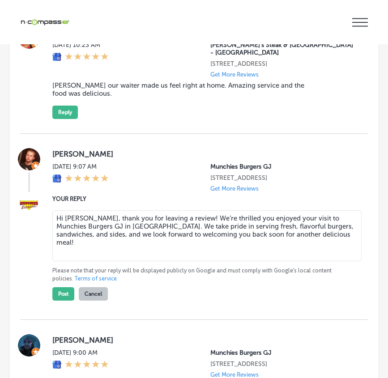
scroll to position [12271, 0]
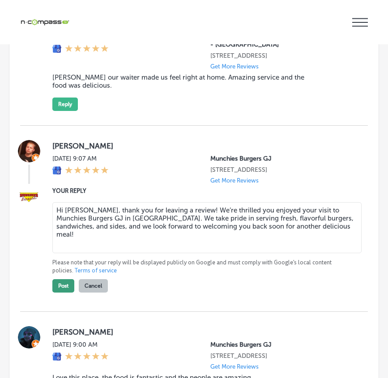
type textarea "Hi [PERSON_NAME], thank you for leaving a review! We’re thrilled you enjoyed yo…"
click at [63, 279] on button "Post" at bounding box center [63, 285] width 22 height 13
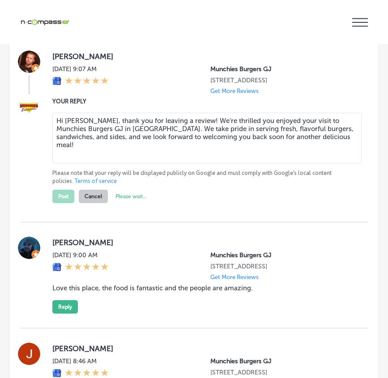
type textarea "x"
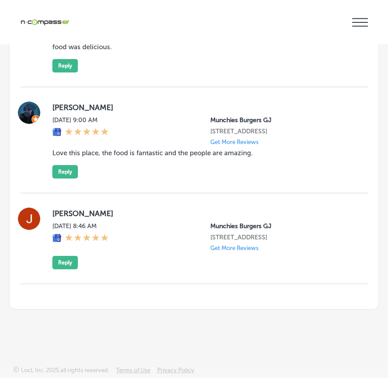
scroll to position [12174, 0]
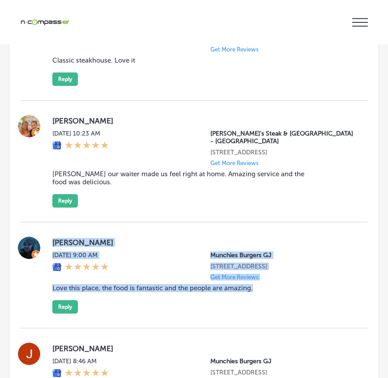
drag, startPoint x: 49, startPoint y: 203, endPoint x: 274, endPoint y: 266, distance: 233.8
click at [274, 266] on div "[PERSON_NAME] [DATE] 9:00 AM Munchies Burgers GJ [STREET_ADDRESS] Get More Revi…" at bounding box center [193, 274] width 347 height 77
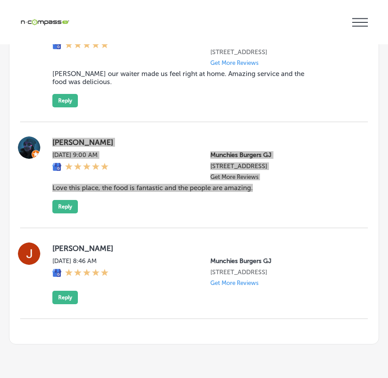
scroll to position [12275, 0]
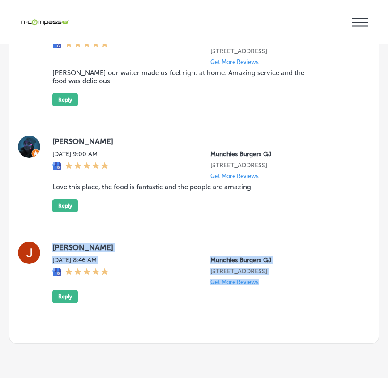
drag, startPoint x: 129, startPoint y: 228, endPoint x: 291, endPoint y: 257, distance: 165.2
click at [291, 257] on div "[PERSON_NAME][DATE] 8:46 AM Munchies Burgers GJ [STREET_ADDRESS] Get More Revie…" at bounding box center [193, 272] width 347 height 62
click at [67, 199] on button "Reply" at bounding box center [64, 205] width 25 height 13
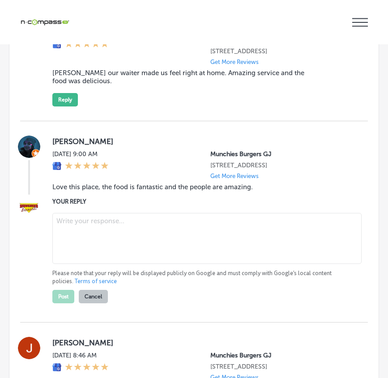
click at [98, 213] on textarea at bounding box center [206, 238] width 309 height 51
paste textarea "Hi [PERSON_NAME], thank you for sharing your kind words! We’re so glad you enjo…"
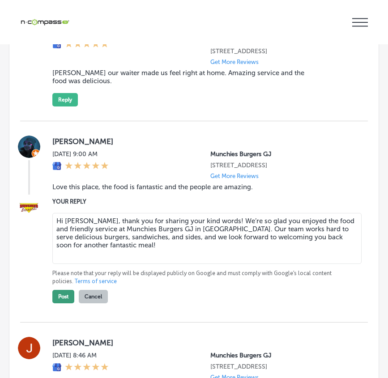
type textarea "Hi [PERSON_NAME], thank you for sharing your kind words! We’re so glad you enjo…"
drag, startPoint x: 61, startPoint y: 261, endPoint x: 82, endPoint y: 255, distance: 21.7
click at [62, 290] on button "Post" at bounding box center [63, 296] width 22 height 13
type textarea "x"
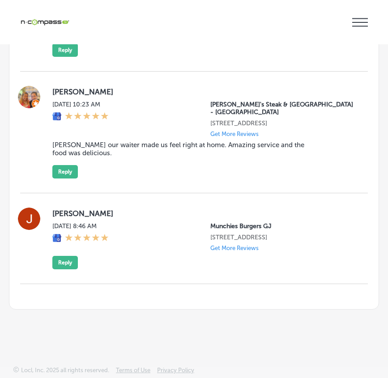
scroll to position [12169, 0]
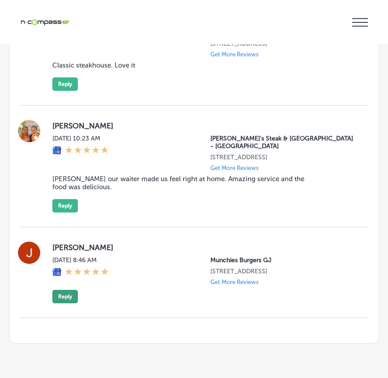
click at [62, 290] on button "Reply" at bounding box center [64, 296] width 25 height 13
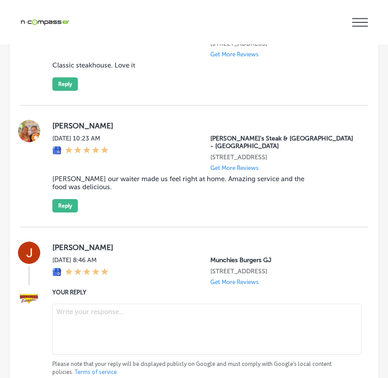
click at [82, 304] on textarea at bounding box center [206, 329] width 309 height 51
paste textarea "Hi [PERSON_NAME], thank you for leaving a review! We’re delighted you visited M…"
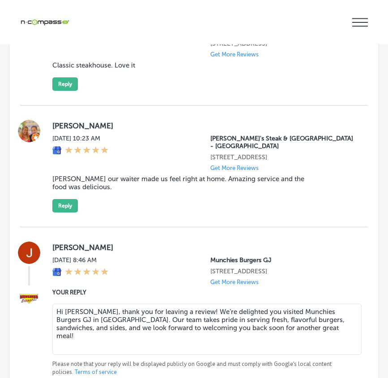
type textarea "Hi [PERSON_NAME], thank you for leaving a review! We’re delighted you visited M…"
drag, startPoint x: 59, startPoint y: 350, endPoint x: 72, endPoint y: 347, distance: 13.3
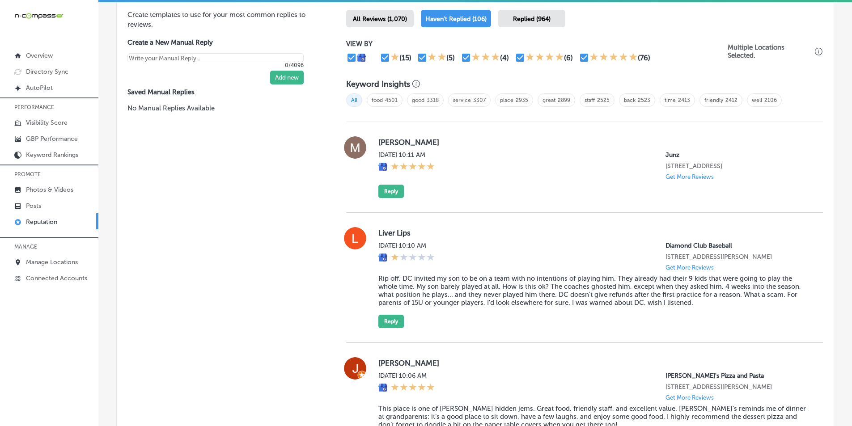
scroll to position [538, 0]
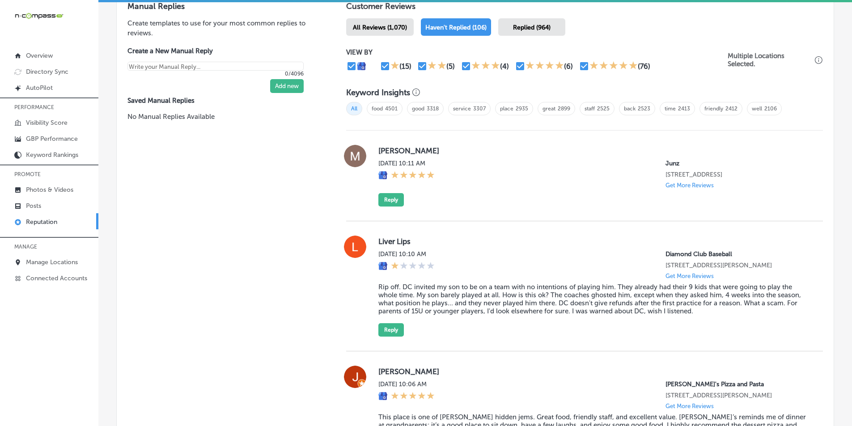
click at [394, 27] on span "Replied (964)" at bounding box center [532, 28] width 38 height 8
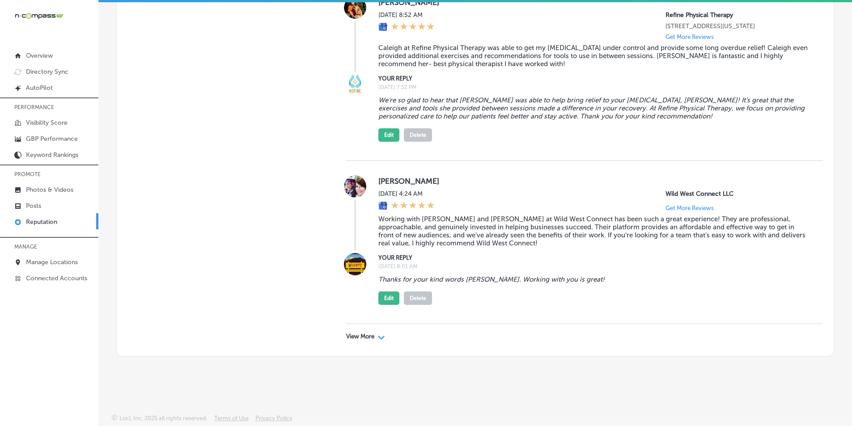
scroll to position [4017, 0]
click at [378, 334] on div "Path Created with Sketch." at bounding box center [381, 336] width 7 height 7
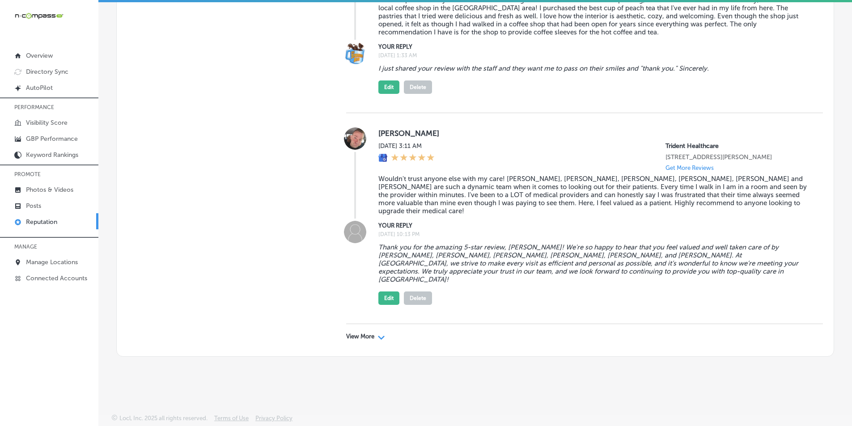
scroll to position [7363, 0]
click at [373, 336] on div "View More Path Created with Sketch." at bounding box center [365, 336] width 39 height 7
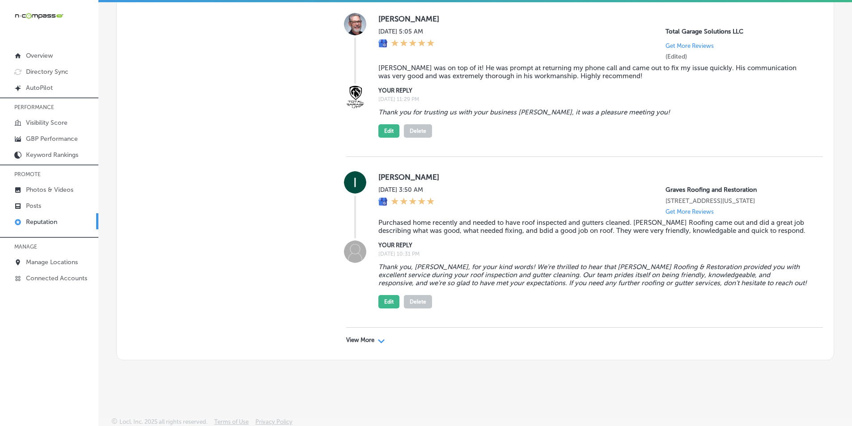
scroll to position [10883, 0]
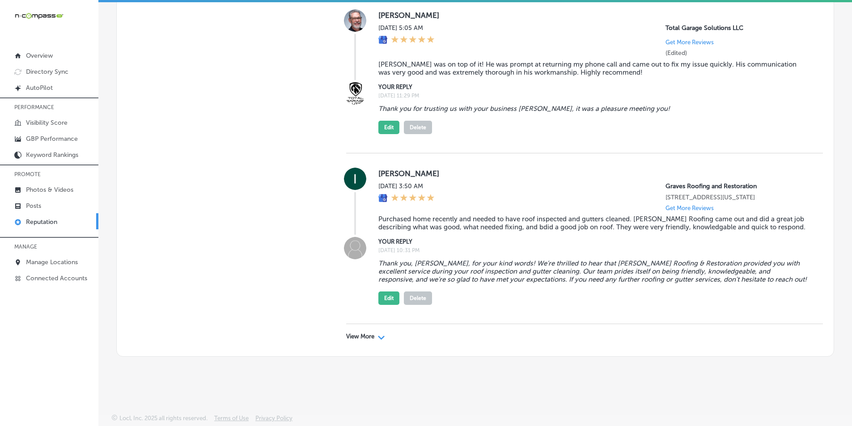
click at [374, 333] on div "View More Path Created with Sketch." at bounding box center [365, 336] width 39 height 7
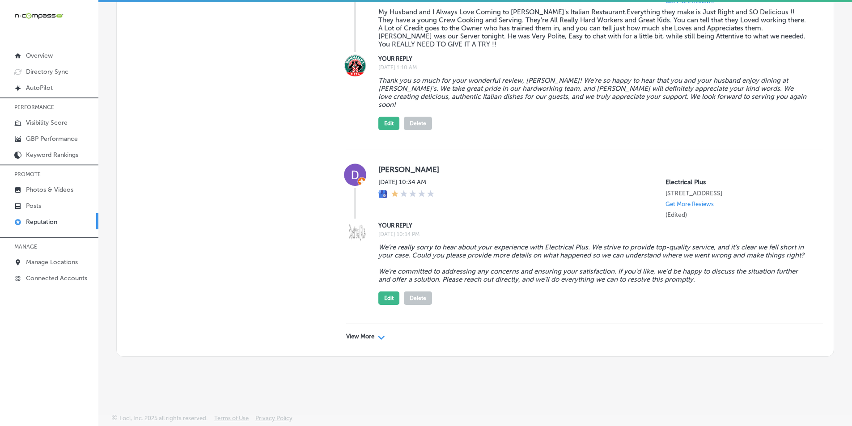
scroll to position [14368, 0]
click at [375, 336] on div "View More Path Created with Sketch." at bounding box center [365, 336] width 39 height 7
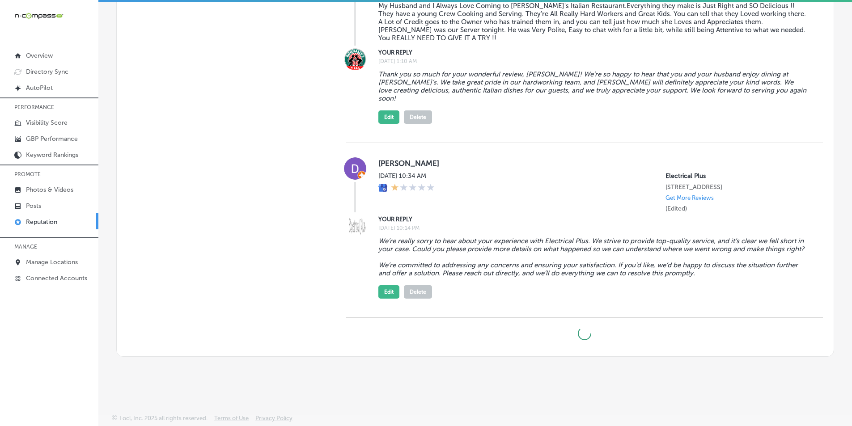
type textarea "x"
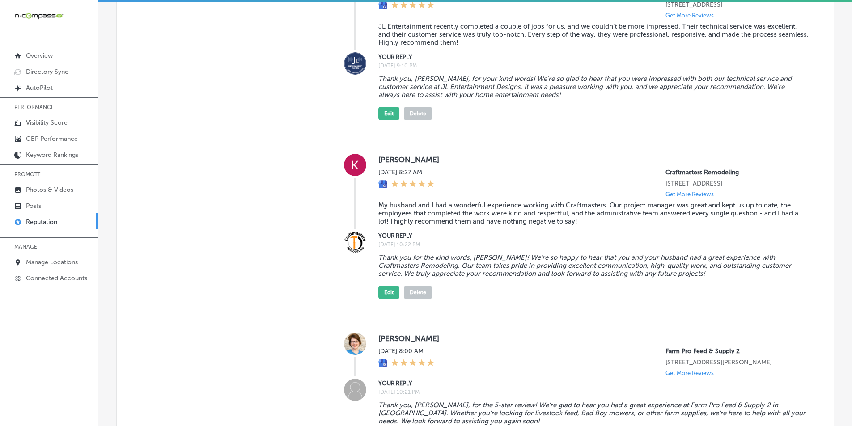
scroll to position [15172, 0]
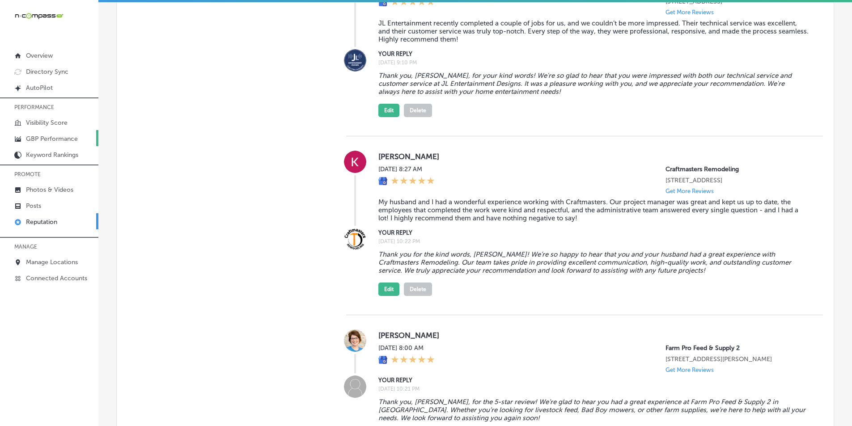
click at [45, 135] on p "GBP Performance" at bounding box center [52, 139] width 52 height 8
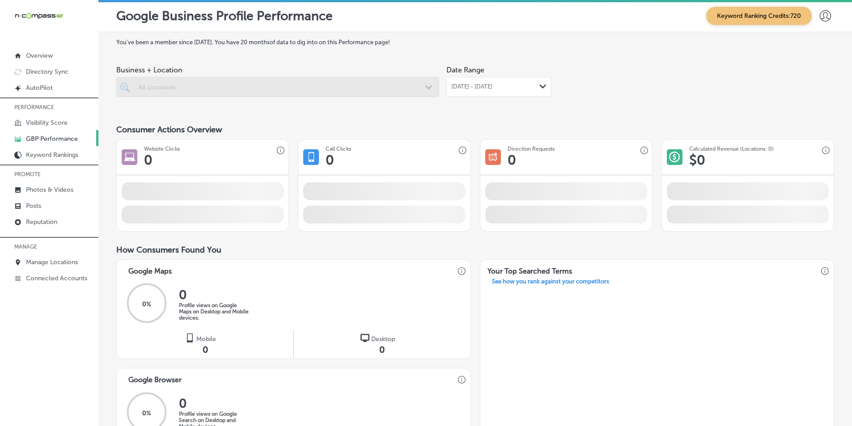
click at [186, 83] on div at bounding box center [277, 87] width 323 height 20
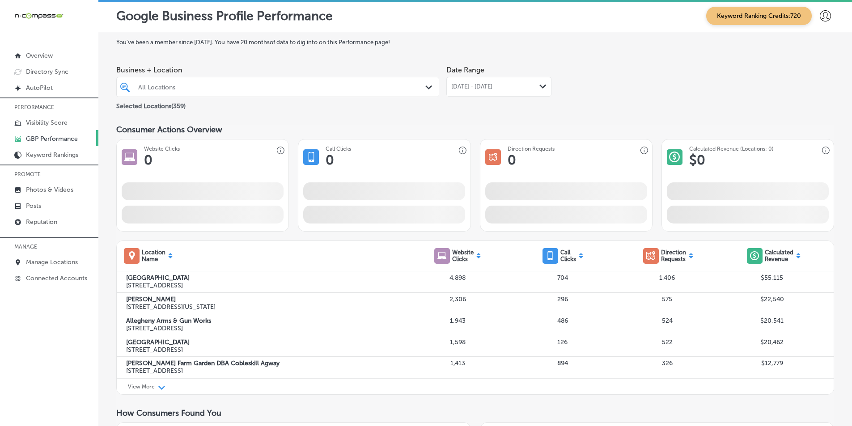
click at [195, 85] on div "All Locations" at bounding box center [282, 87] width 288 height 8
click at [194, 86] on div "All Locations" at bounding box center [282, 87] width 288 height 8
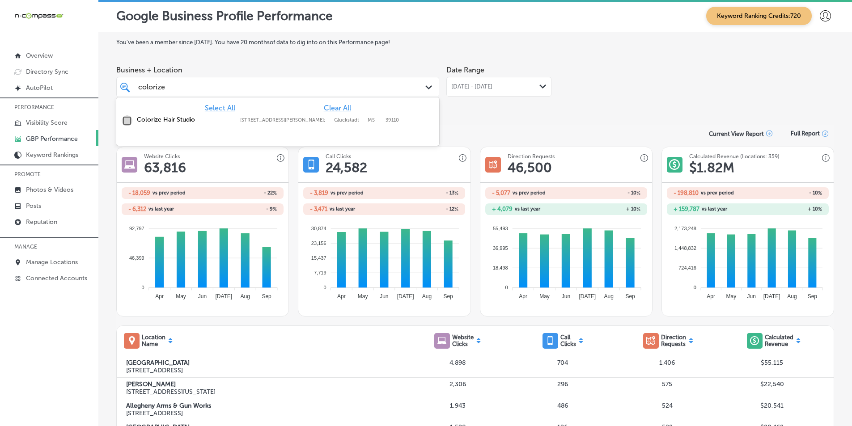
click at [126, 121] on input "checkbox" at bounding box center [127, 120] width 11 height 11
type input "colorize"
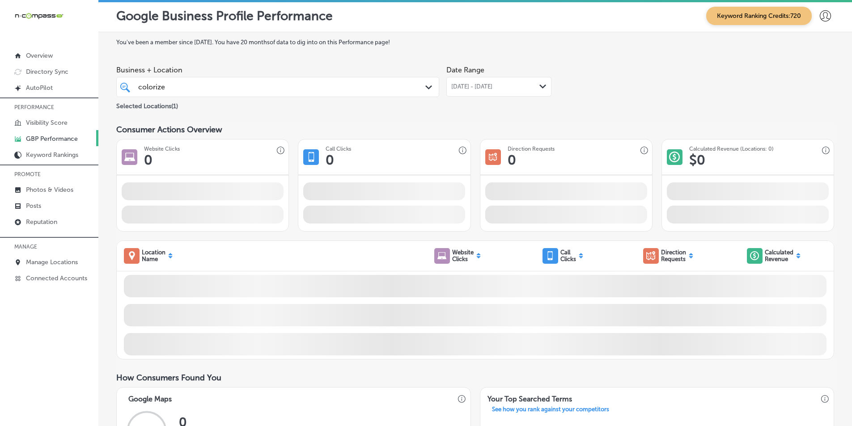
click at [394, 84] on icon "Path Created with Sketch." at bounding box center [542, 86] width 7 height 4
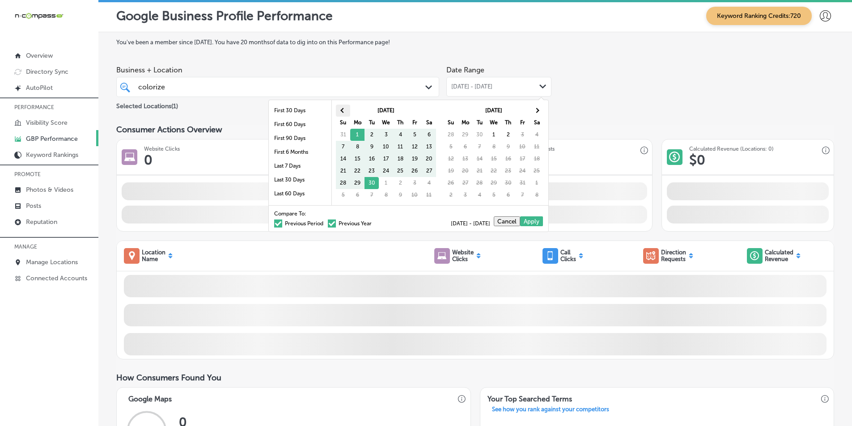
click at [342, 111] on span at bounding box center [342, 110] width 5 height 5
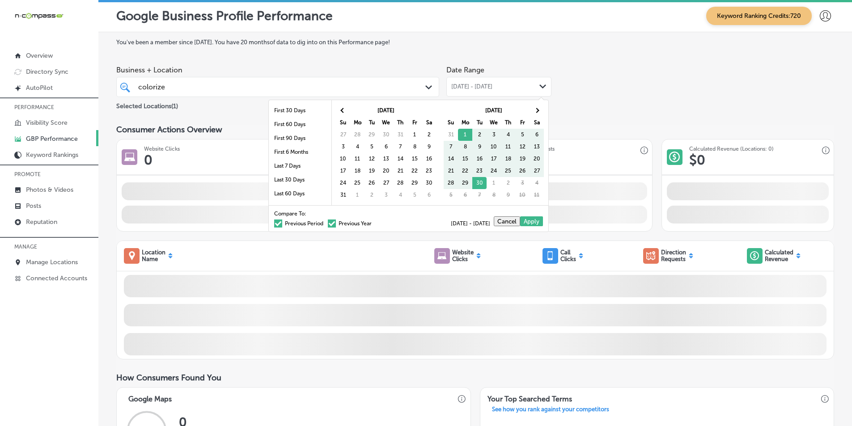
click at [342, 111] on span at bounding box center [342, 110] width 5 height 5
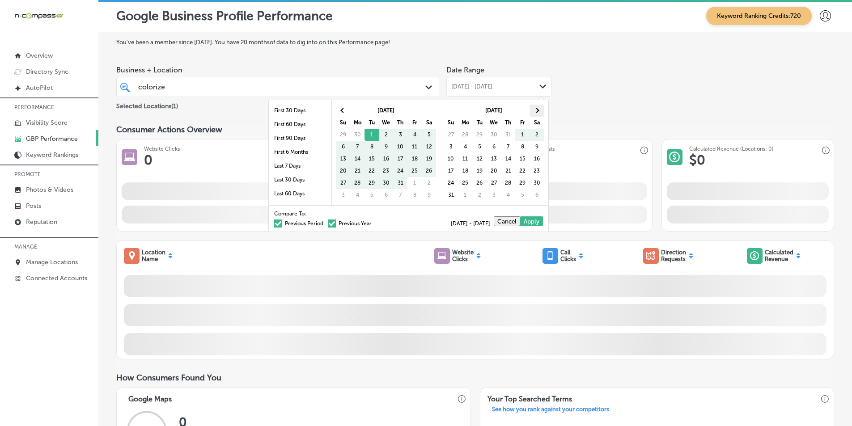
click at [394, 110] on span at bounding box center [536, 110] width 5 height 5
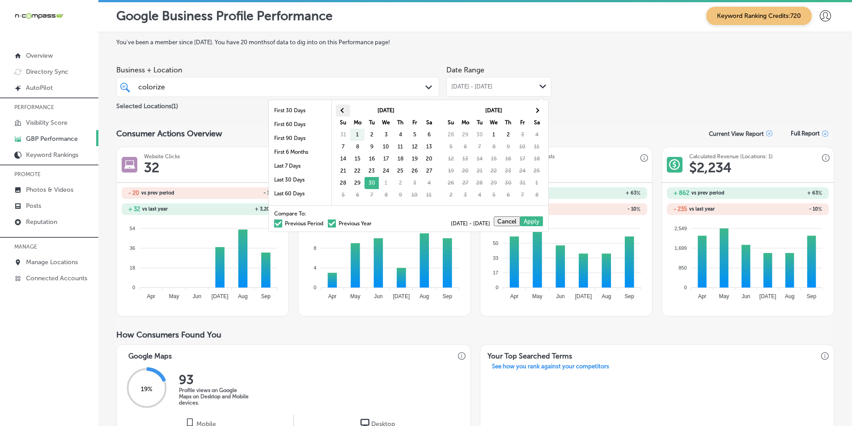
click at [340, 109] on th at bounding box center [343, 111] width 14 height 12
click at [342, 109] on span at bounding box center [342, 110] width 5 height 5
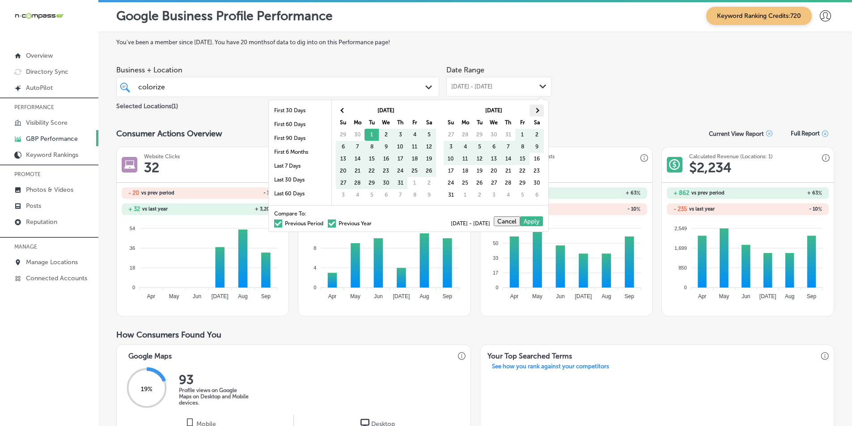
click at [394, 110] on span at bounding box center [536, 110] width 5 height 5
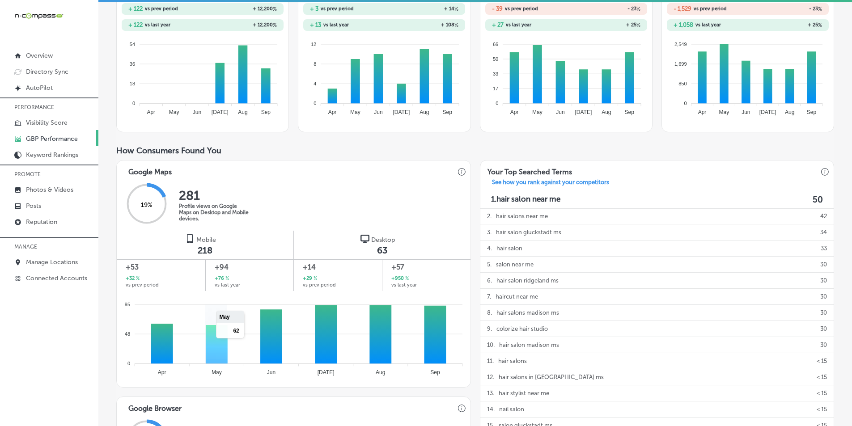
scroll to position [179, 0]
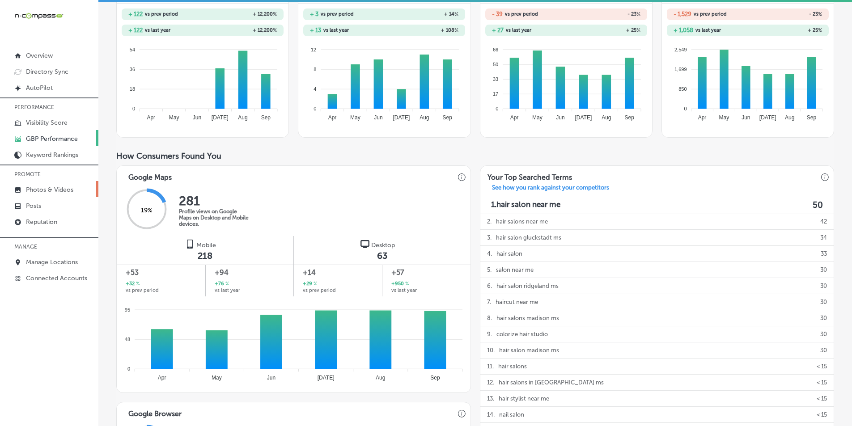
click at [52, 187] on p "Photos & Videos" at bounding box center [49, 190] width 47 height 8
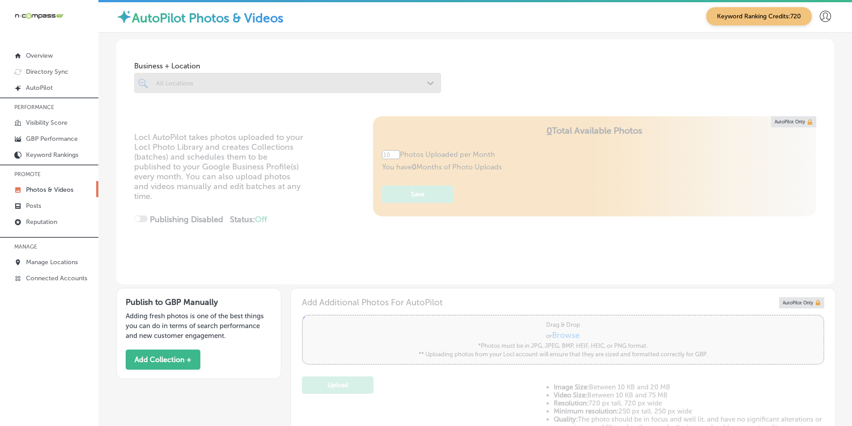
click at [192, 84] on div at bounding box center [287, 83] width 307 height 20
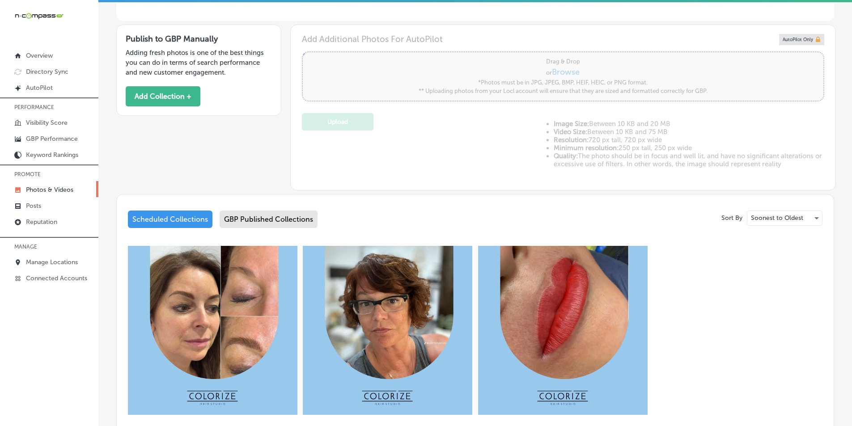
scroll to position [268, 0]
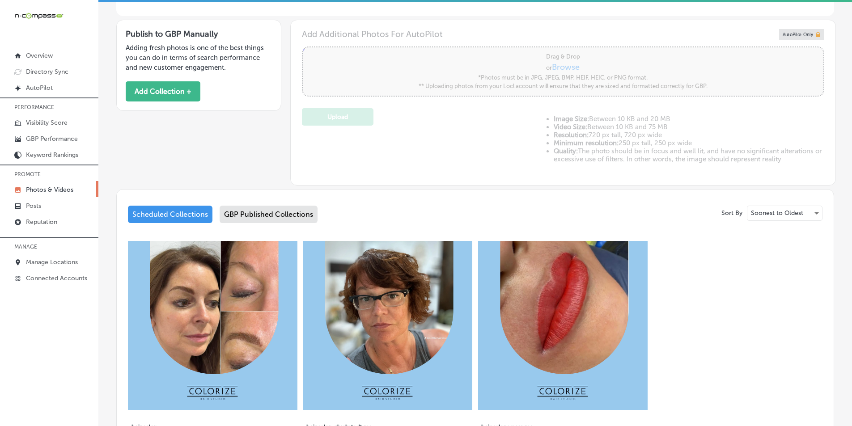
click at [274, 212] on div "GBP Published Collections" at bounding box center [268, 214] width 98 height 17
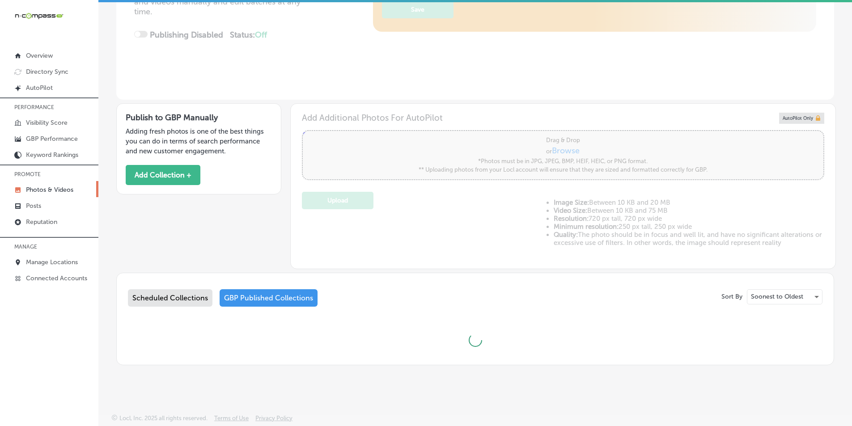
scroll to position [184, 0]
type input "5"
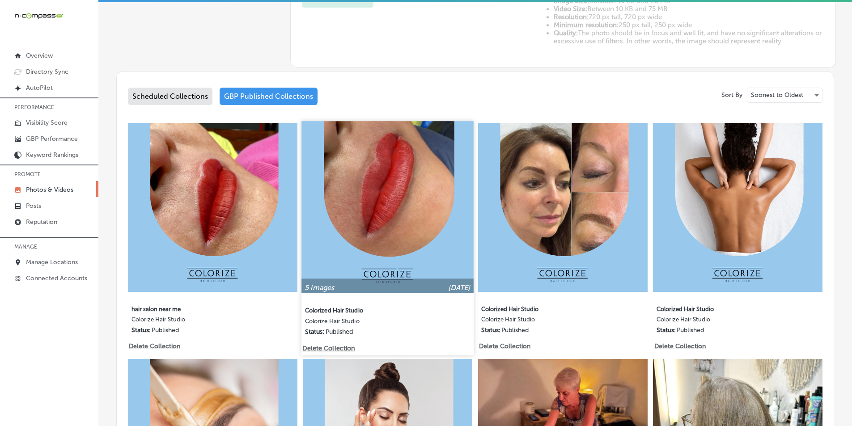
scroll to position [402, 0]
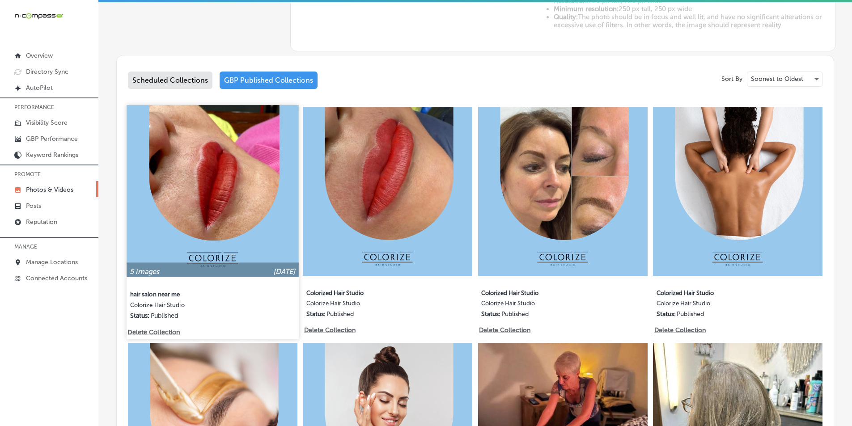
click at [229, 188] on img at bounding box center [212, 191] width 172 height 172
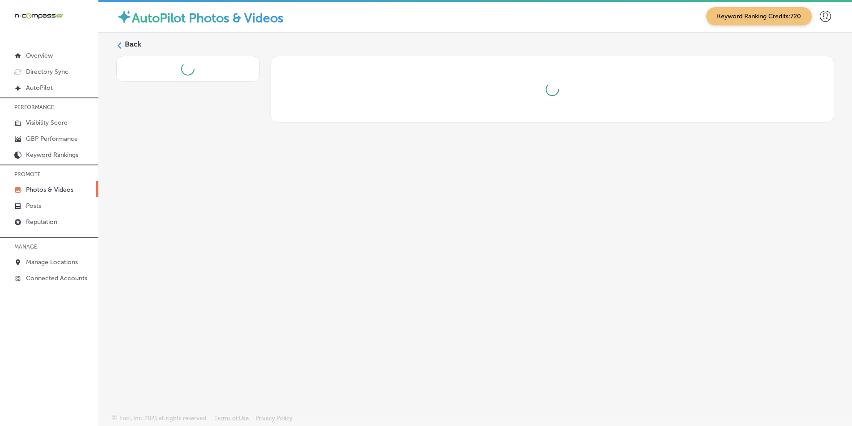
click at [229, 188] on div "Back" at bounding box center [474, 202] width 753 height 339
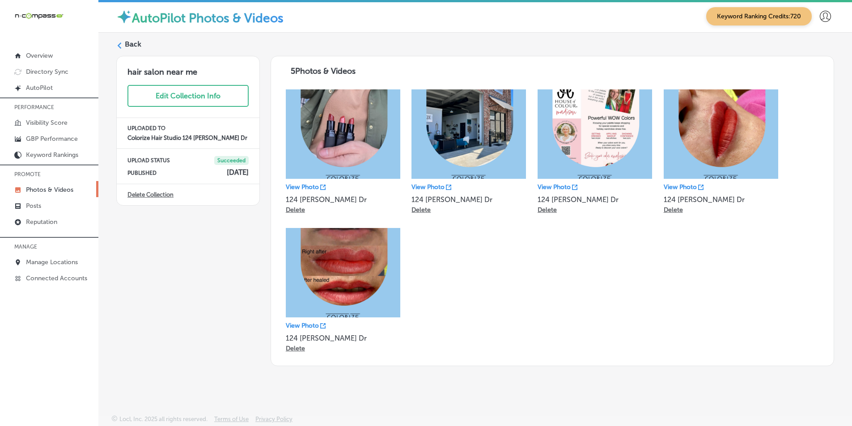
click at [120, 46] on icon at bounding box center [119, 45] width 6 height 6
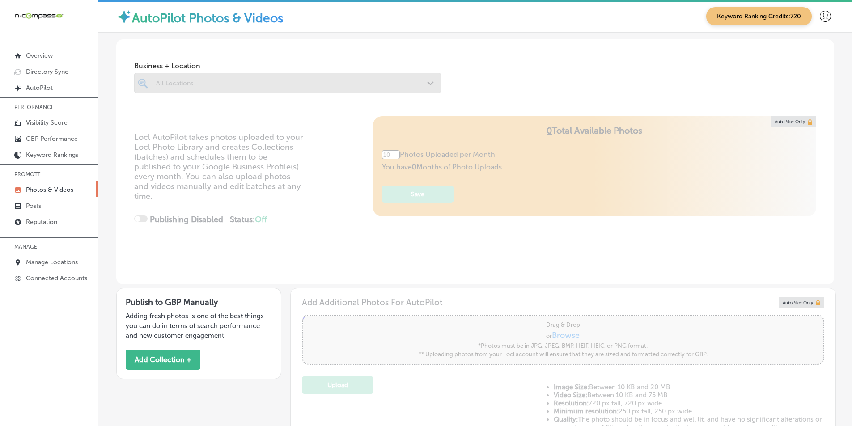
type input "5"
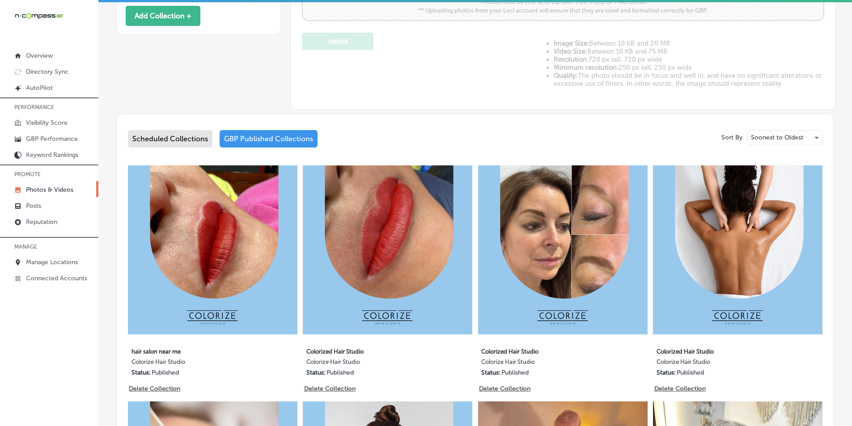
scroll to position [358, 0]
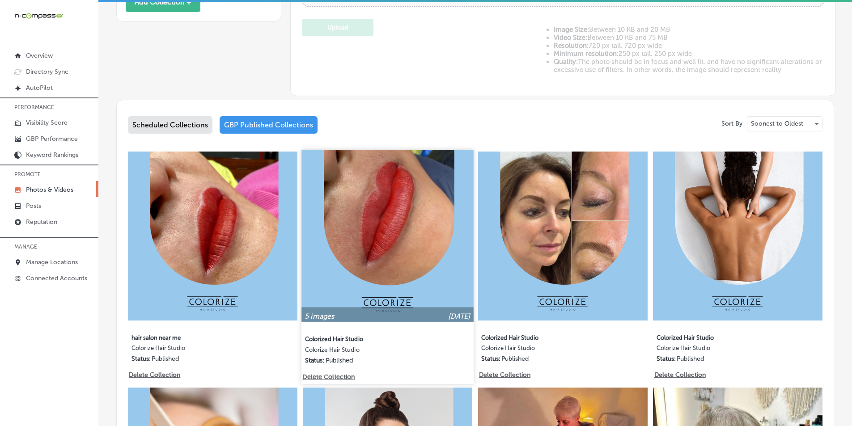
click at [361, 268] on img at bounding box center [388, 236] width 172 height 172
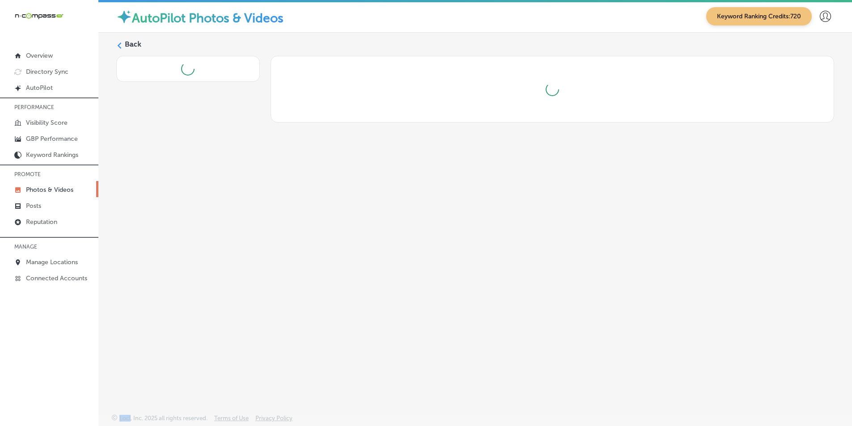
click at [361, 268] on div "Back" at bounding box center [474, 202] width 753 height 339
